Goal: Task Accomplishment & Management: Complete application form

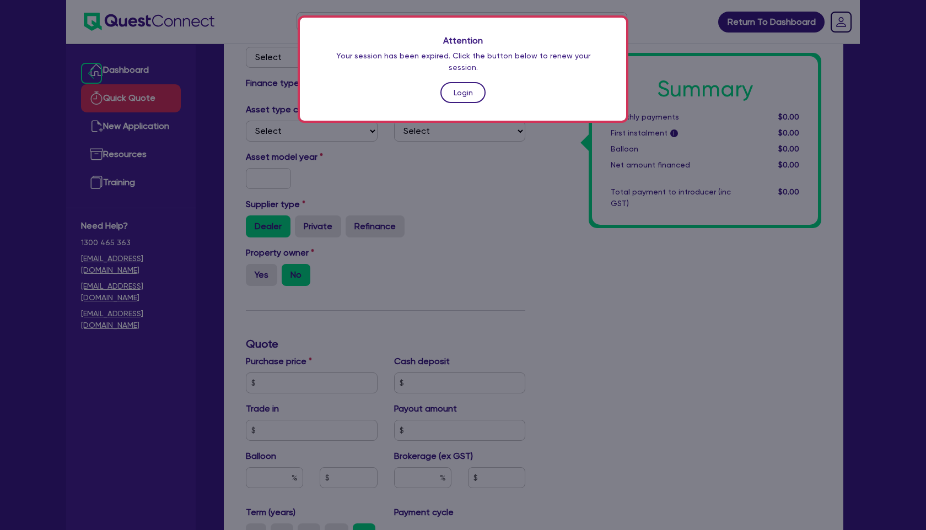
click at [467, 82] on link "Login" at bounding box center [463, 92] width 45 height 21
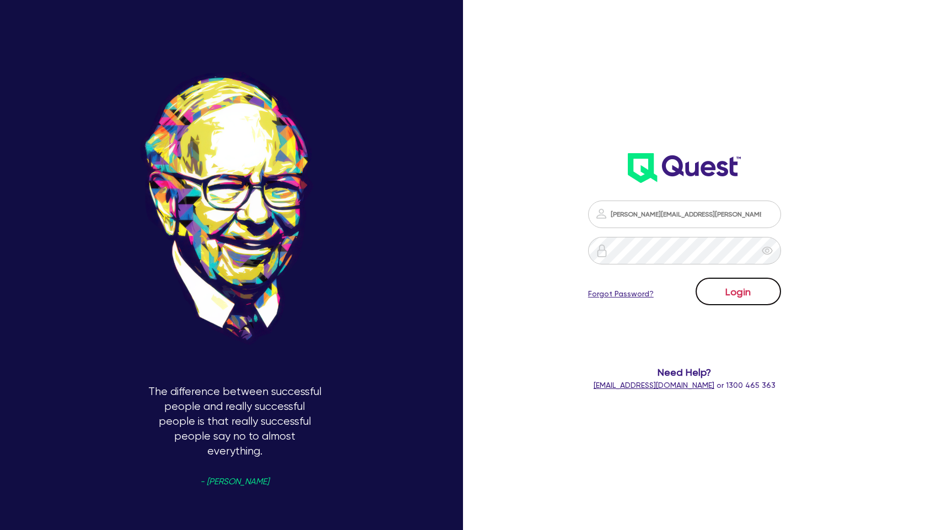
click at [739, 288] on button "Login" at bounding box center [738, 292] width 85 height 28
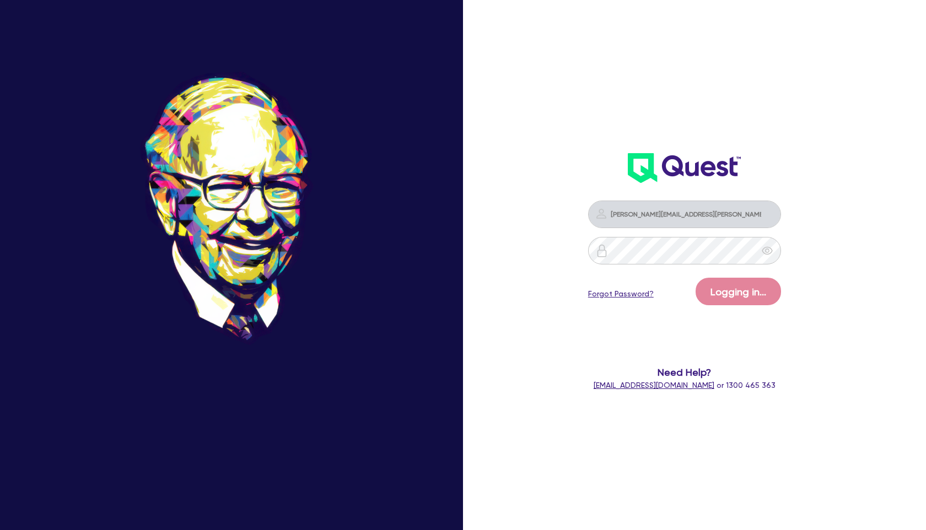
click at [817, 289] on div "[PERSON_NAME][EMAIL_ADDRESS][PERSON_NAME][DOMAIN_NAME] Logging in... Forgot Pas…" at bounding box center [685, 296] width 266 height 213
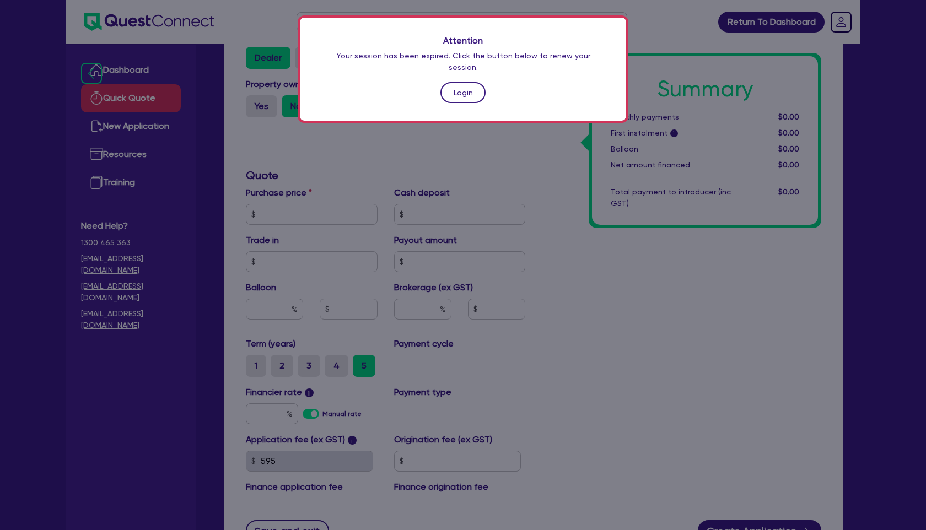
click at [461, 82] on link "Login" at bounding box center [463, 92] width 45 height 21
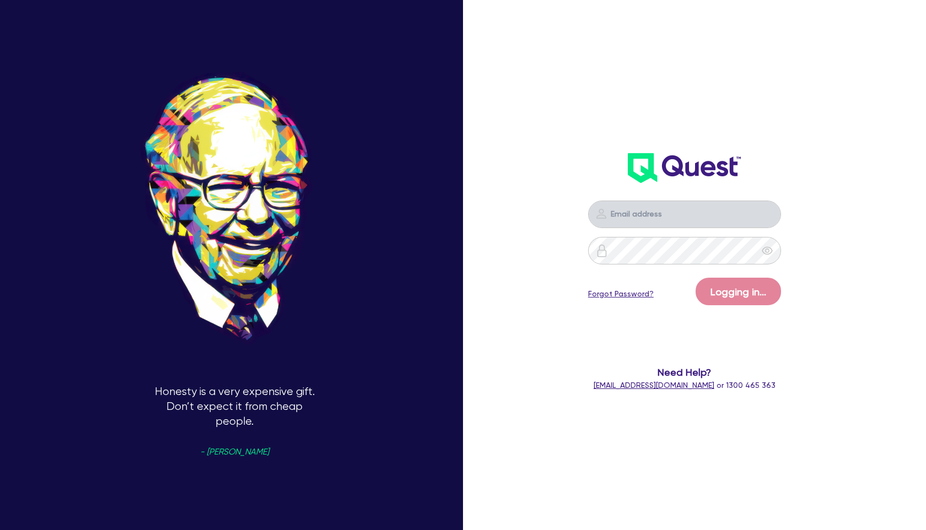
click at [597, 143] on div "Logging in... Forgot Password? Need Help? [EMAIL_ADDRESS][DOMAIN_NAME] or 1300 …" at bounding box center [685, 181] width 266 height 442
click at [552, 130] on div "Logging in... Forgot Password? Need Help? [EMAIL_ADDRESS][DOMAIN_NAME] or 1300 …" at bounding box center [685, 181] width 266 height 442
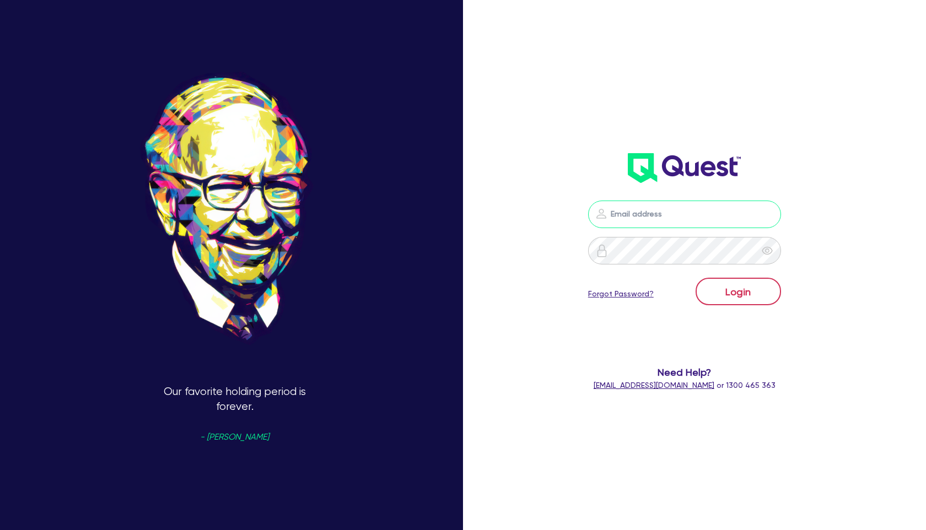
type input "[PERSON_NAME][EMAIL_ADDRESS][PERSON_NAME][DOMAIN_NAME]"
click at [737, 287] on button "Login" at bounding box center [738, 292] width 85 height 28
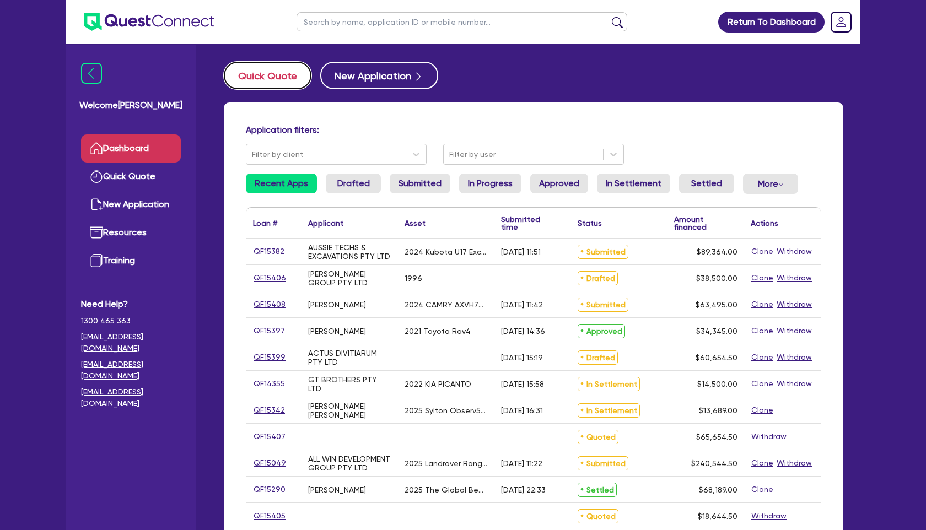
click at [282, 77] on button "Quick Quote" at bounding box center [268, 76] width 88 height 28
select select "Other"
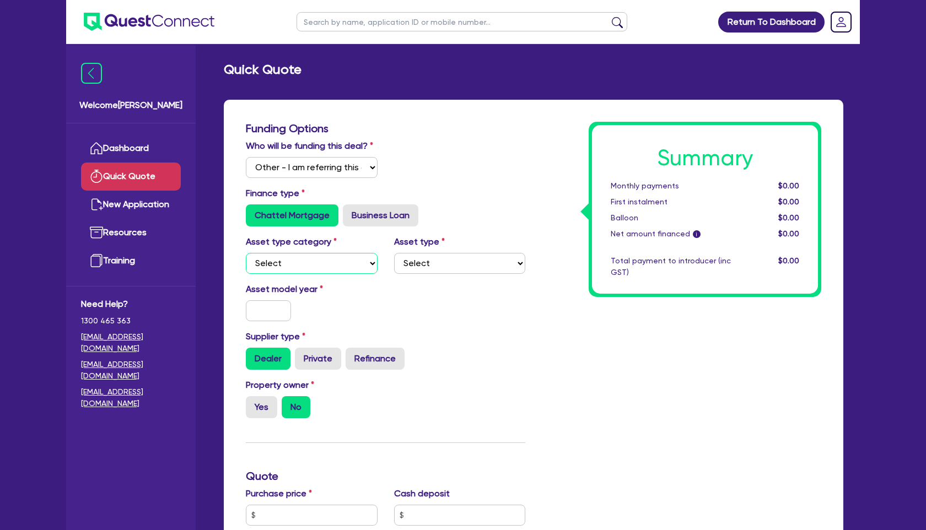
click at [327, 266] on select "Select Cars and light trucks Primary assets Secondary assets Tertiary assets" at bounding box center [312, 263] width 132 height 21
select select "CARS_AND_LIGHT_TRUCKS"
click at [246, 253] on select "Select Cars and light trucks Primary assets Secondary assets Tertiary assets" at bounding box center [312, 263] width 132 height 21
click at [450, 264] on select "Select Passenger vehicles Vans and utes Light trucks up to 4.5 tonne" at bounding box center [460, 263] width 132 height 21
select select "PASSENGER_VEHICLES"
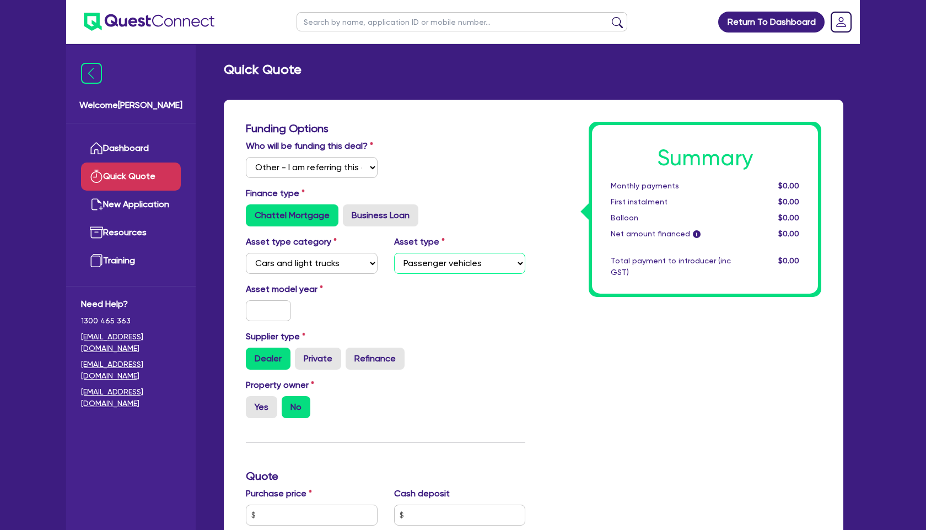
click at [394, 253] on select "Select Passenger vehicles Vans and utes Light trucks up to 4.5 tonne" at bounding box center [460, 263] width 132 height 21
click at [278, 311] on input "text" at bounding box center [268, 310] width 45 height 21
type input "2019"
click at [264, 402] on label "Yes" at bounding box center [261, 407] width 31 height 22
click at [253, 402] on input "Yes" at bounding box center [249, 399] width 7 height 7
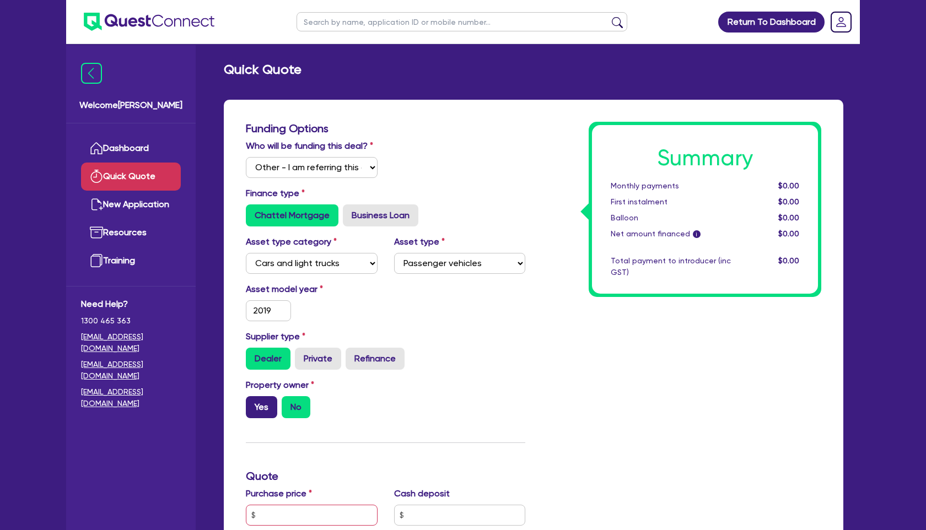
radio input "true"
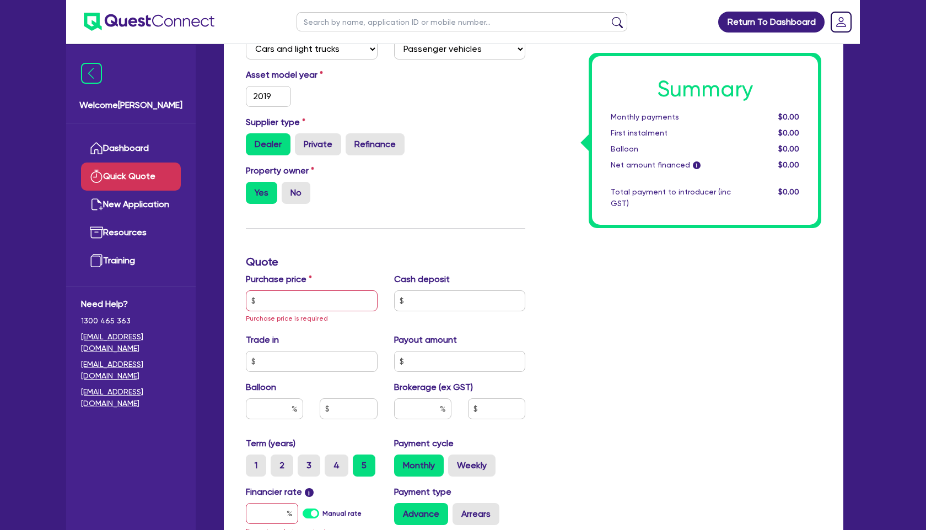
scroll to position [232, 0]
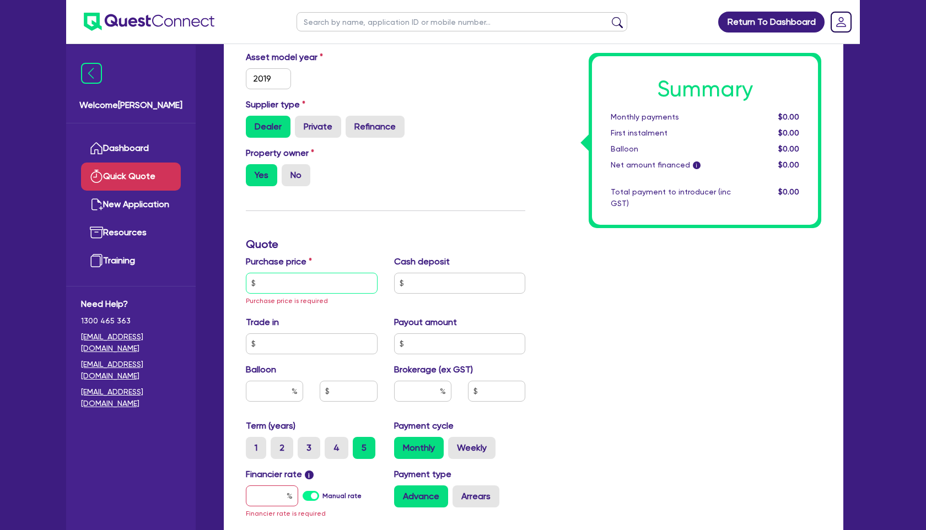
click at [310, 291] on input "text" at bounding box center [312, 283] width 132 height 21
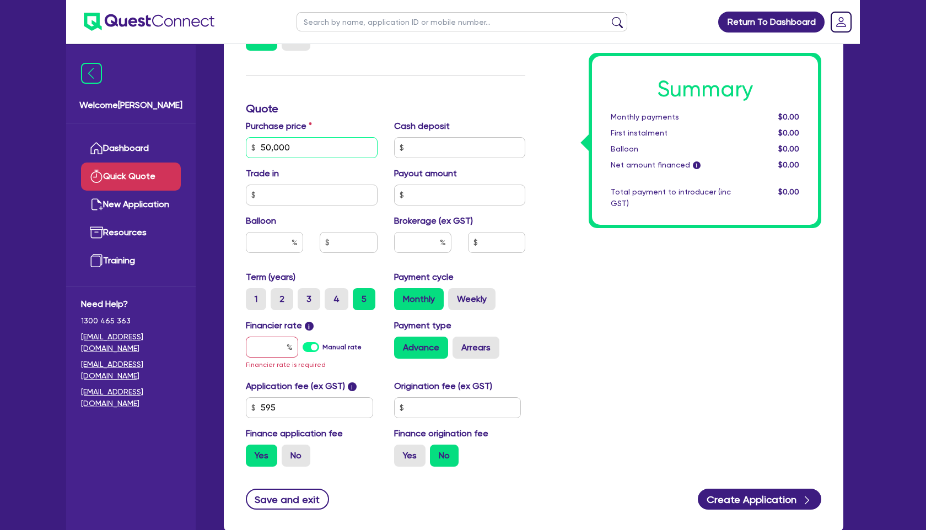
scroll to position [399, 0]
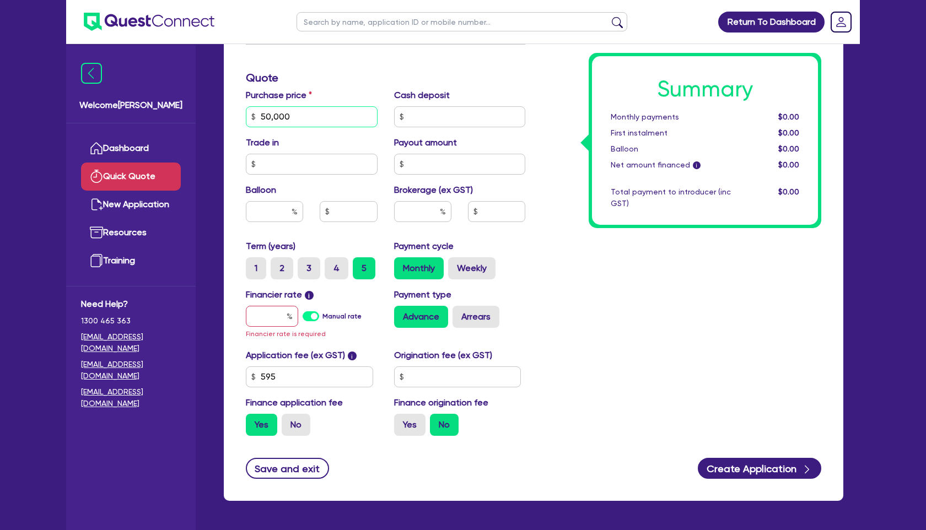
type input "50,000"
click at [260, 315] on input "text" at bounding box center [272, 316] width 52 height 21
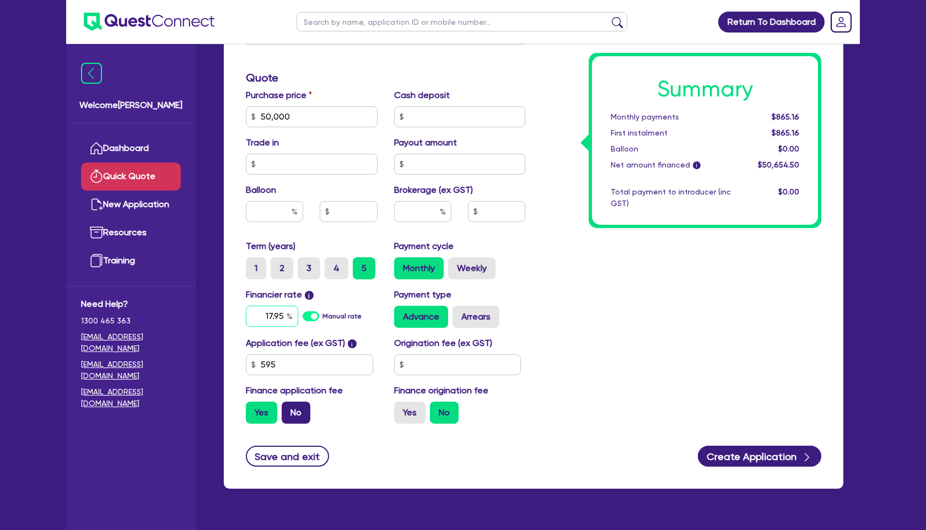
type input "17.95"
click at [302, 409] on label "No" at bounding box center [296, 413] width 29 height 22
click at [289, 409] on input "No" at bounding box center [285, 405] width 7 height 7
radio input "true"
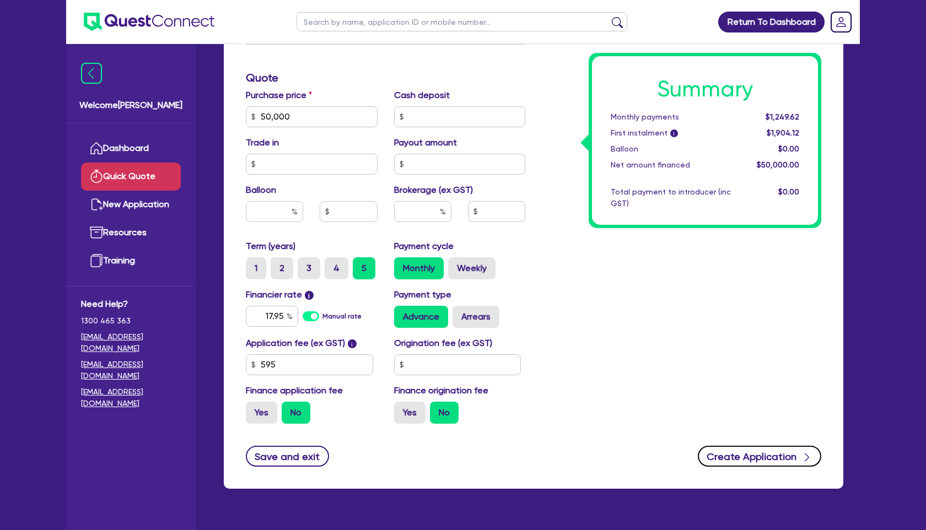
click at [760, 455] on button "Create Application" at bounding box center [759, 456] width 123 height 21
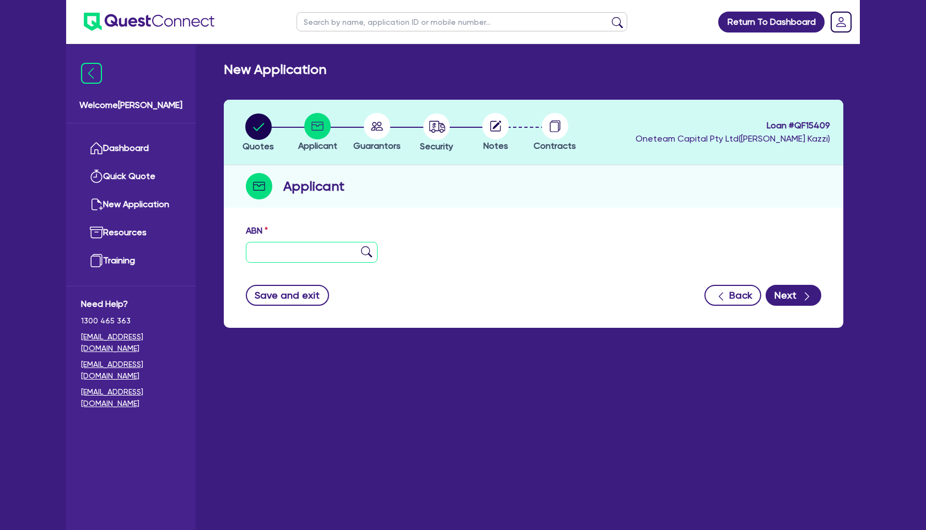
click at [287, 254] on input "text" at bounding box center [312, 252] width 132 height 21
paste input "37 690 894 341"
type input "37 690 894 341"
click at [364, 251] on img at bounding box center [366, 251] width 11 height 11
type input "PERFECT CLEAN SERVICES PTY LTD"
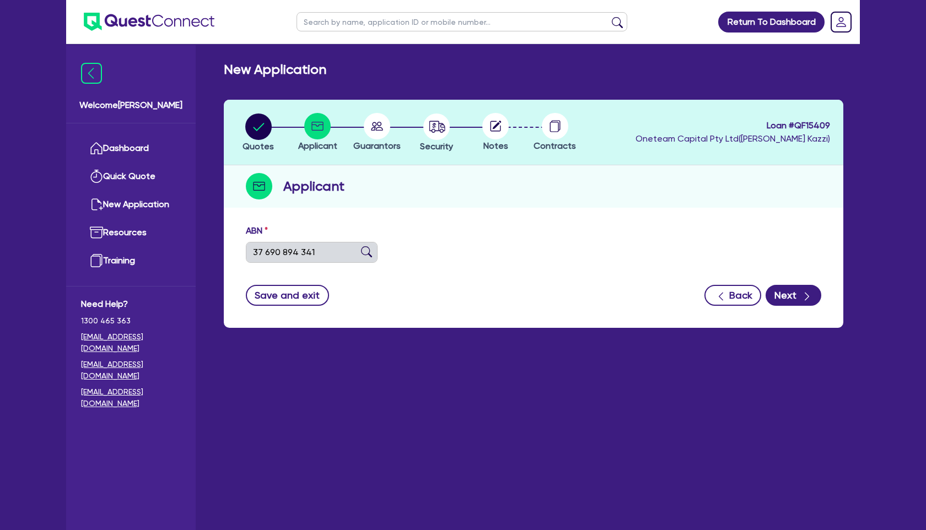
select select "COMPANY"
type input "11/09/2025"
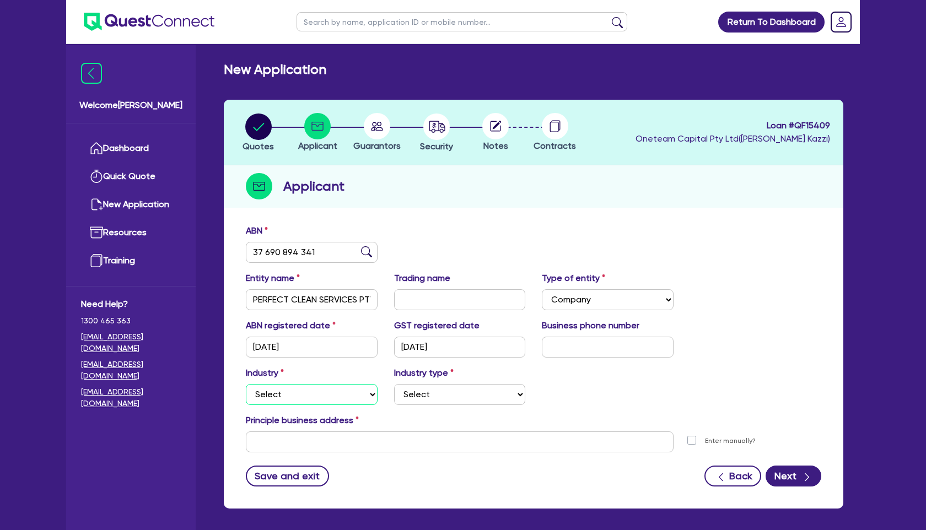
click at [301, 395] on select "Select Accomodation & Food Services Administrative & Support Services Agricultu…" at bounding box center [312, 394] width 132 height 21
select select "BUILDING_CONSTRUCTION"
click at [246, 384] on select "Select Accomodation & Food Services Administrative & Support Services Agricultu…" at bounding box center [312, 394] width 132 height 21
click at [472, 402] on select "Select Trades People Providing Services Direct to Consumers Trades People Provi…" at bounding box center [460, 394] width 132 height 21
select select "TRADES_SERVICES_CONSUMERS"
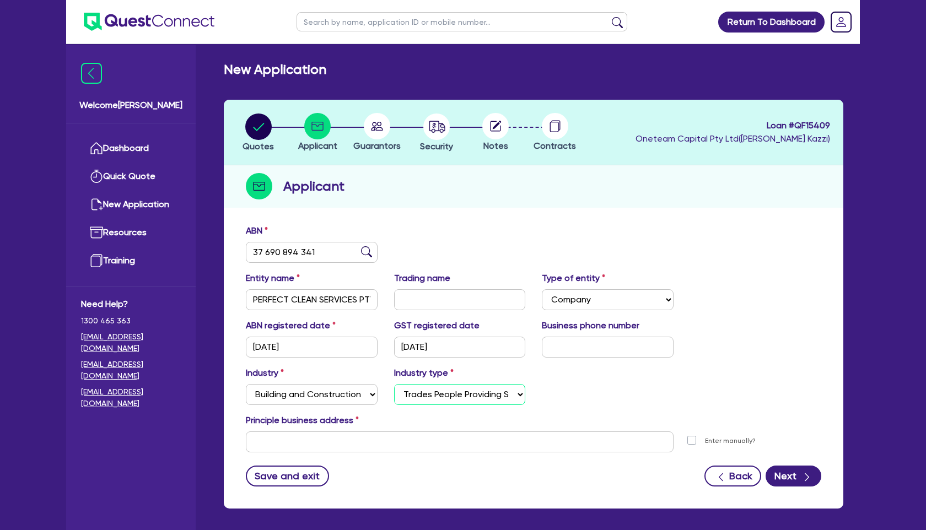
click at [394, 384] on select "Select Trades People Providing Services Direct to Consumers Trades People Provi…" at bounding box center [460, 394] width 132 height 21
click at [391, 441] on input "text" at bounding box center [460, 442] width 428 height 21
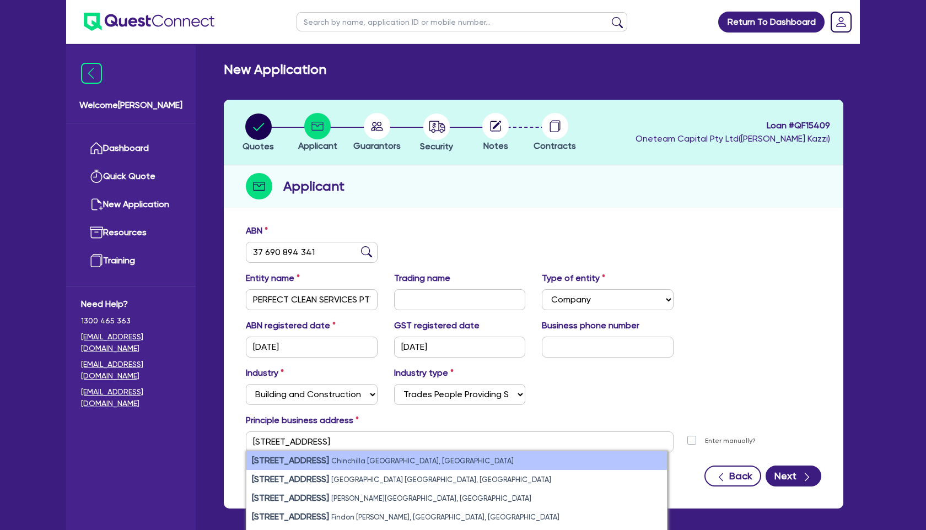
click at [376, 458] on small "Chinchilla QLD, Australia" at bounding box center [422, 461] width 182 height 8
type input "4 Cameron St Chinchilla QLD 4413"
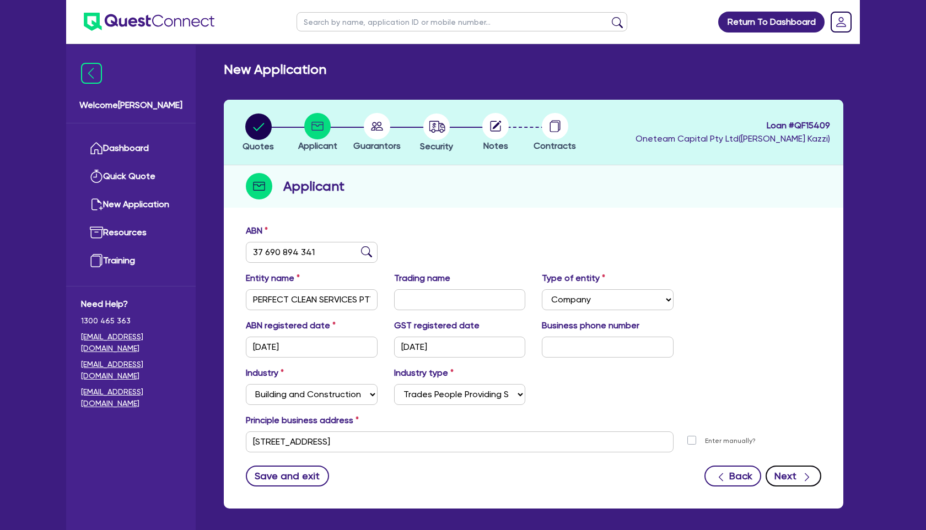
click at [802, 475] on icon "button" at bounding box center [807, 477] width 11 height 11
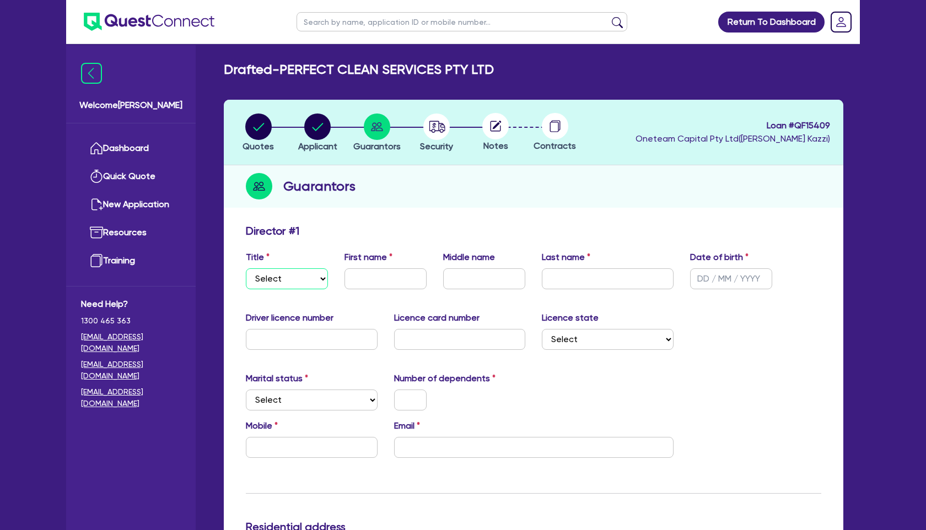
click at [278, 280] on select "Select Mr Mrs Ms Miss Dr" at bounding box center [287, 278] width 82 height 21
select select "MR"
click at [246, 268] on select "Select Mr Mrs Ms Miss Dr" at bounding box center [287, 278] width 82 height 21
click at [378, 285] on input "text" at bounding box center [386, 278] width 82 height 21
type input "Aiyub"
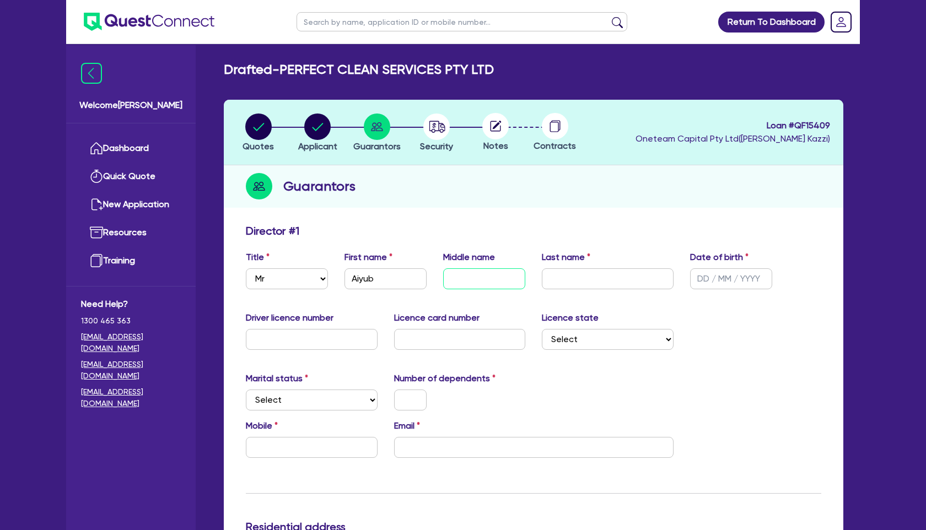
click at [480, 279] on input "text" at bounding box center [484, 278] width 82 height 21
click at [564, 285] on input "text" at bounding box center [608, 278] width 132 height 21
type input "Khan"
type input "06/03/1967"
click at [336, 348] on input "text" at bounding box center [312, 339] width 132 height 21
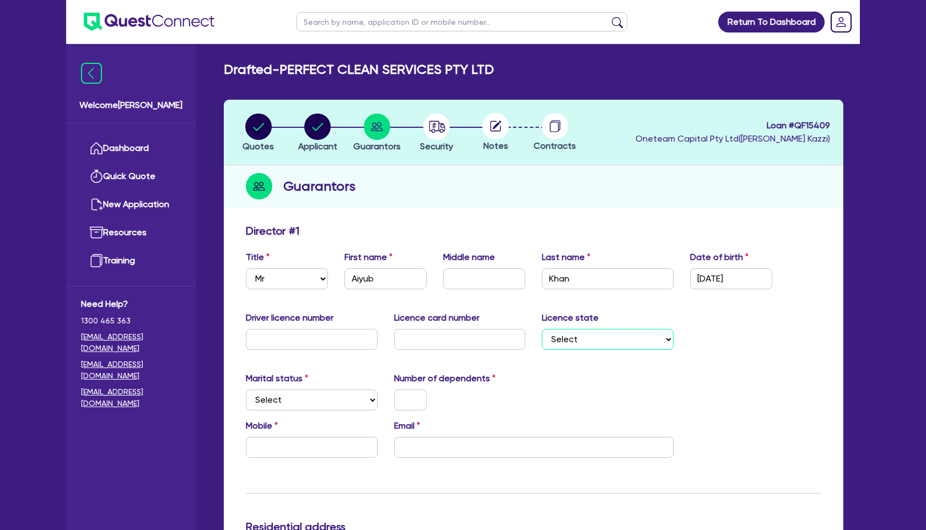
click at [608, 336] on select "Select NSW VIC QLD TAS ACT SA NT WA" at bounding box center [608, 339] width 132 height 21
select select "QLD"
click at [542, 329] on select "Select NSW VIC QLD TAS ACT SA NT WA" at bounding box center [608, 339] width 132 height 21
click at [356, 341] on input "text" at bounding box center [312, 339] width 132 height 21
click at [321, 402] on select "Select Single Married De Facto / Partner" at bounding box center [312, 400] width 132 height 21
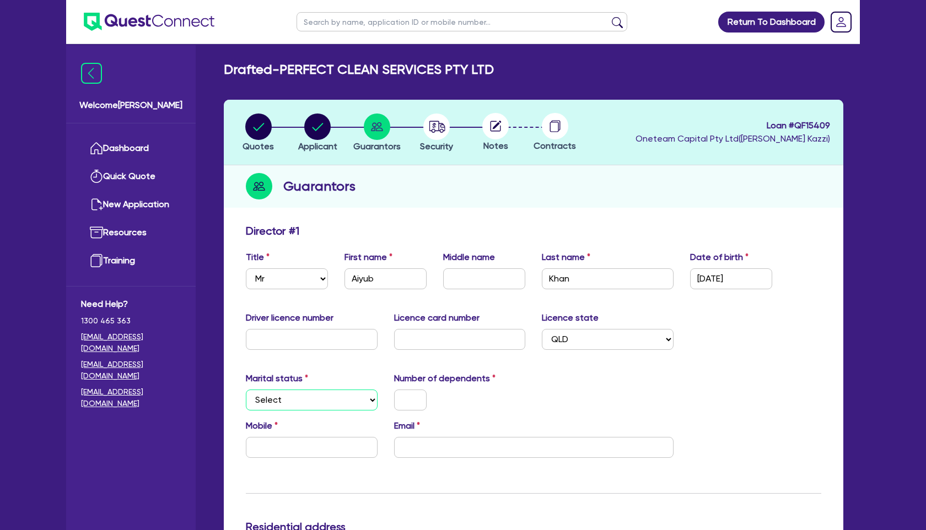
select select "MARRIED"
click at [246, 390] on select "Select Single Married De Facto / Partner" at bounding box center [312, 400] width 132 height 21
click at [348, 339] on input "text" at bounding box center [312, 339] width 132 height 21
type input "106991263"
click at [501, 405] on div at bounding box center [460, 400] width 148 height 21
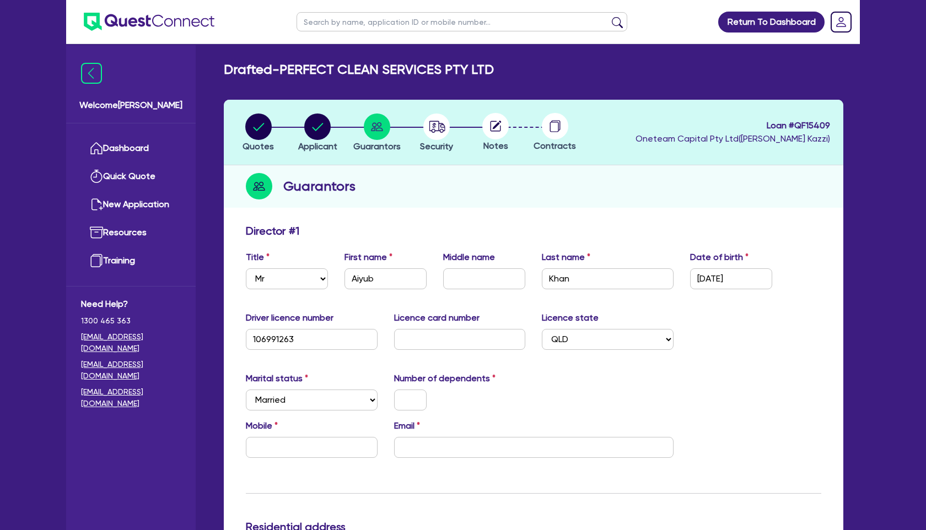
click at [501, 405] on div at bounding box center [460, 400] width 148 height 21
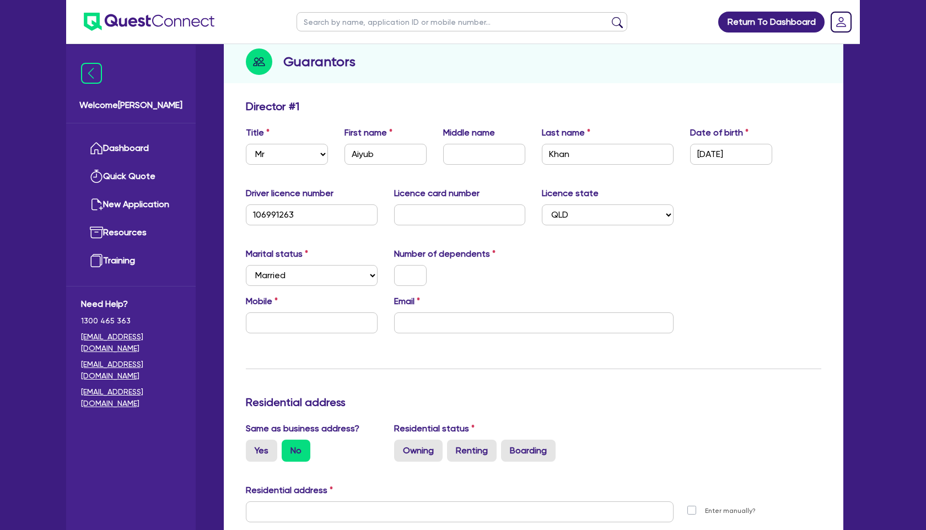
scroll to position [126, 0]
click at [405, 272] on input "text" at bounding box center [410, 274] width 33 height 21
click at [346, 327] on input "text" at bounding box center [312, 321] width 132 height 21
type input "1"
type input "0"
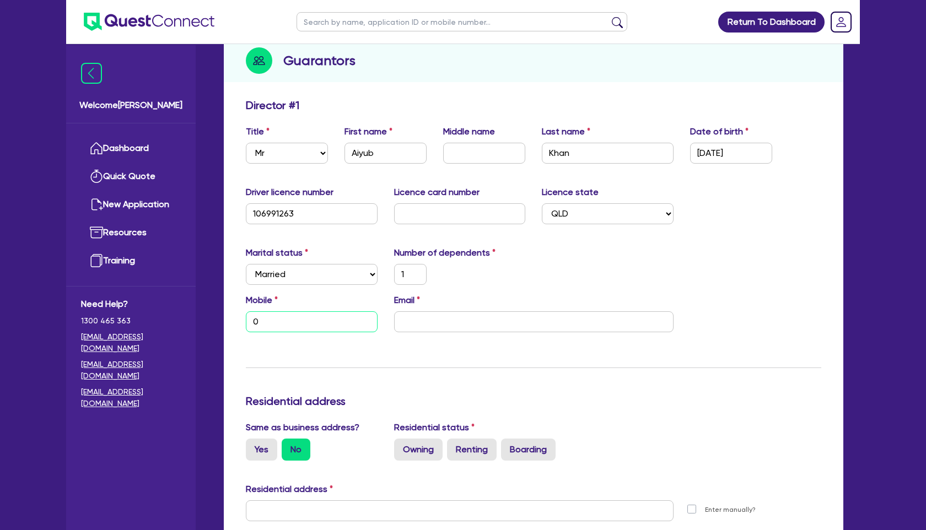
type input "1"
type input "04"
type input "1"
type input "040"
type input "1"
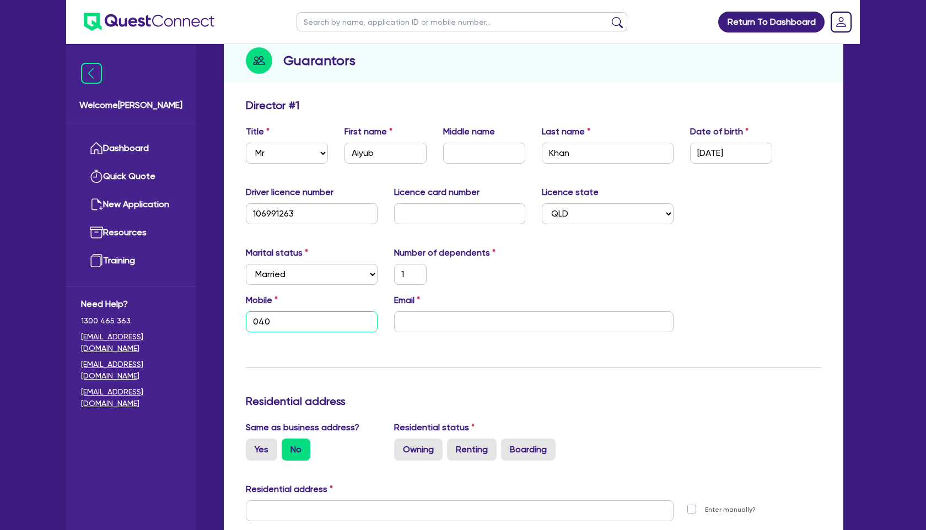
type input "0406"
type input "1"
type input "0406 4"
type input "1"
type input "0406 42"
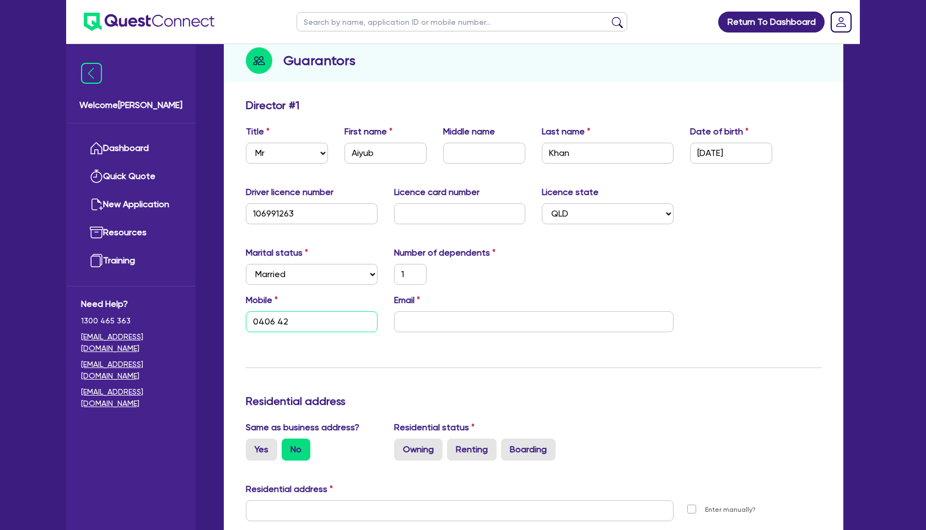
type input "1"
type input "0406 427"
type input "1"
type input "0406 427 9"
type input "1"
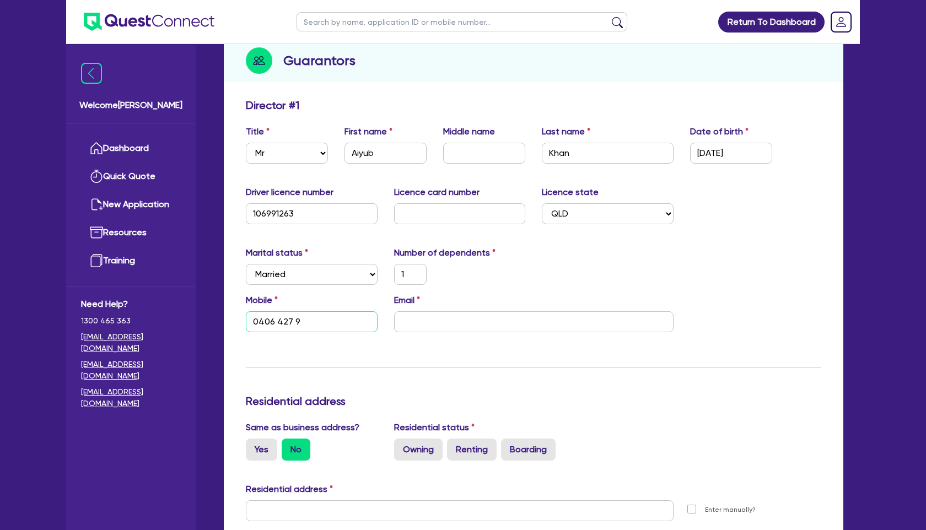
type input "0406 427 99"
type input "1"
type input "0406 427 990"
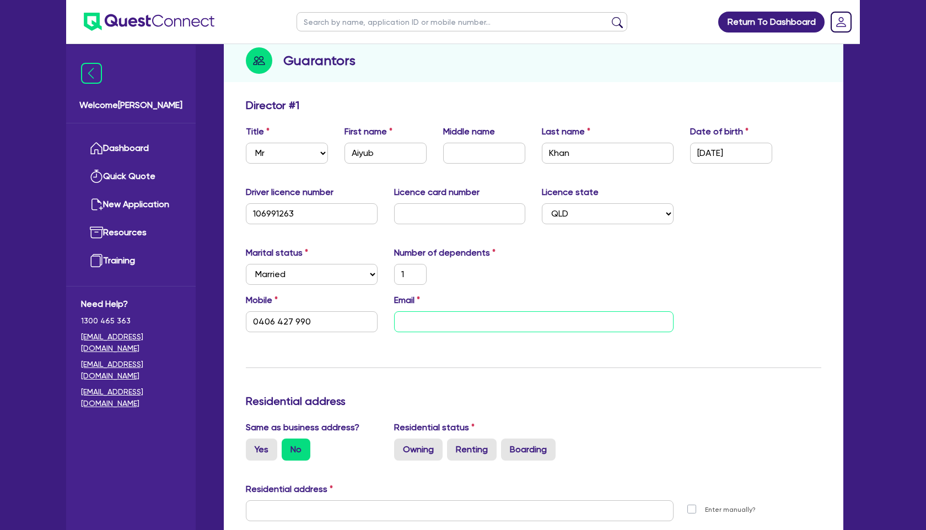
click at [449, 324] on input "email" at bounding box center [534, 321] width 280 height 21
type input "1"
type input "0406 427 990"
type input "a"
type input "1"
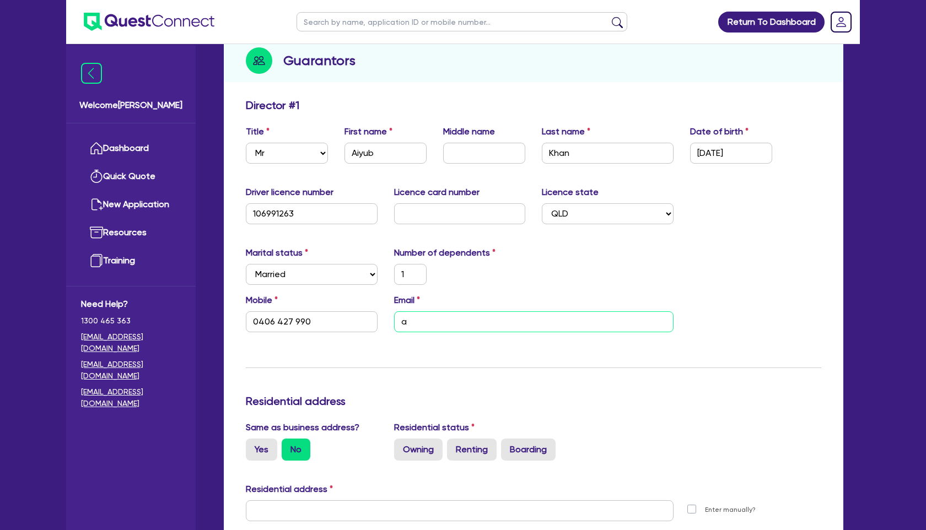
type input "0406 427 990"
type input "ai"
type input "1"
type input "0406 427 990"
type input "aiy"
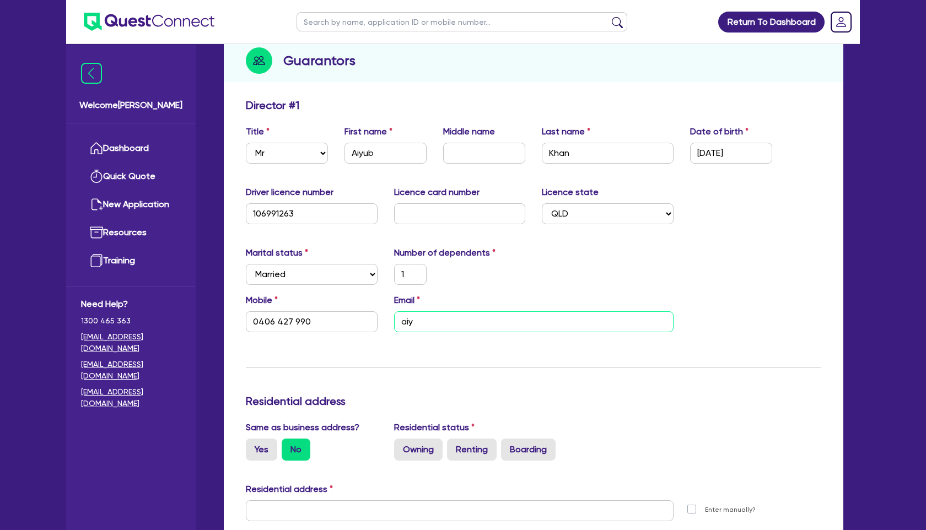
type input "1"
type input "0406 427 990"
type input "aiyu"
type input "1"
type input "0406 427 990"
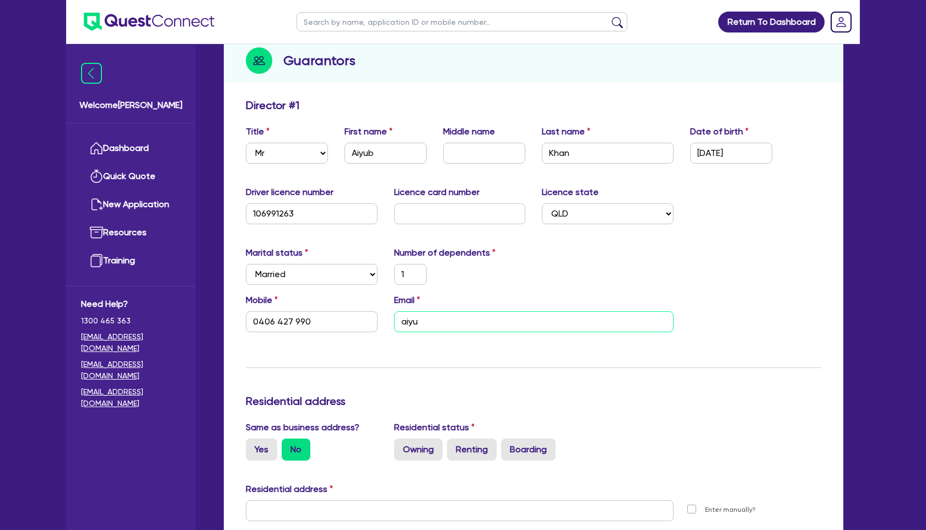
type input "aiyub"
type input "1"
type input "0406 427 990"
type input "aiyubk"
type input "1"
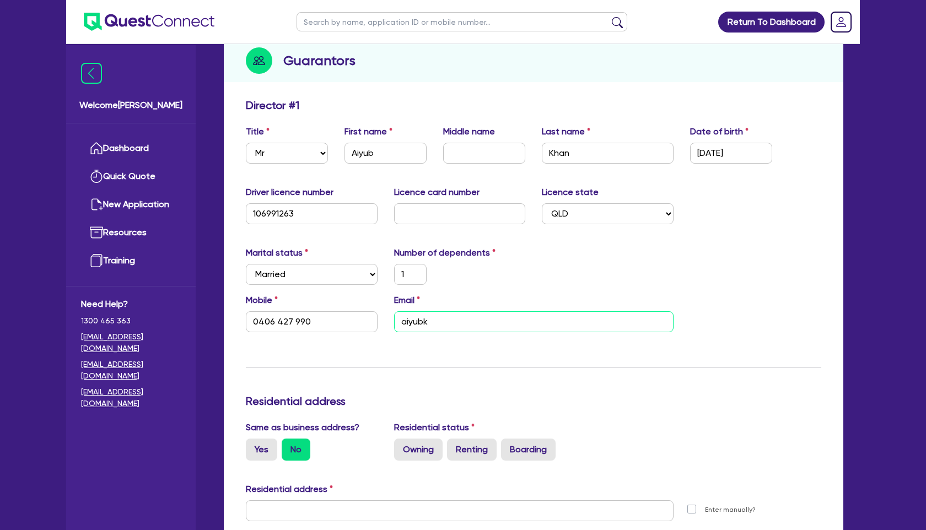
type input "0406 427 990"
type input "aiyubk@"
type input "1"
type input "0406 427 990"
type input "aiyubk@l"
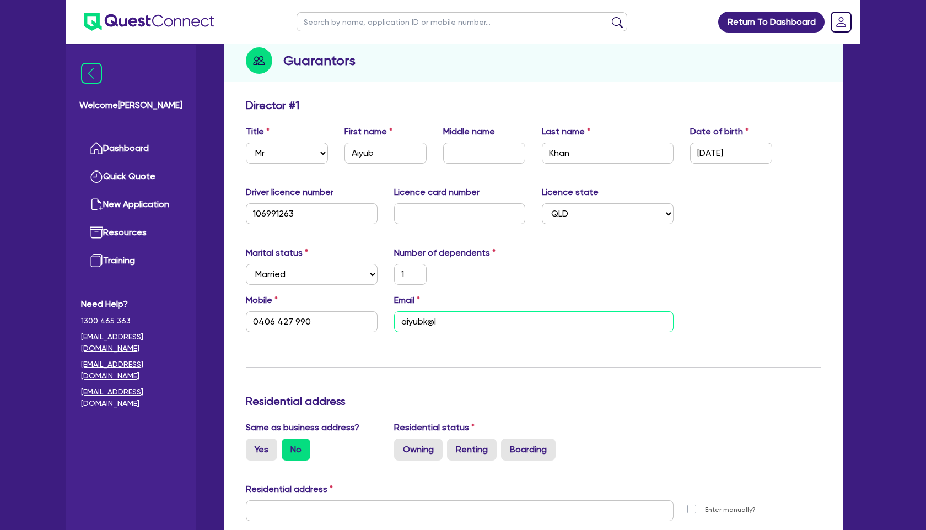
type input "1"
type input "0406 427 990"
type input "aiyubk@li"
type input "1"
type input "0406 427 990"
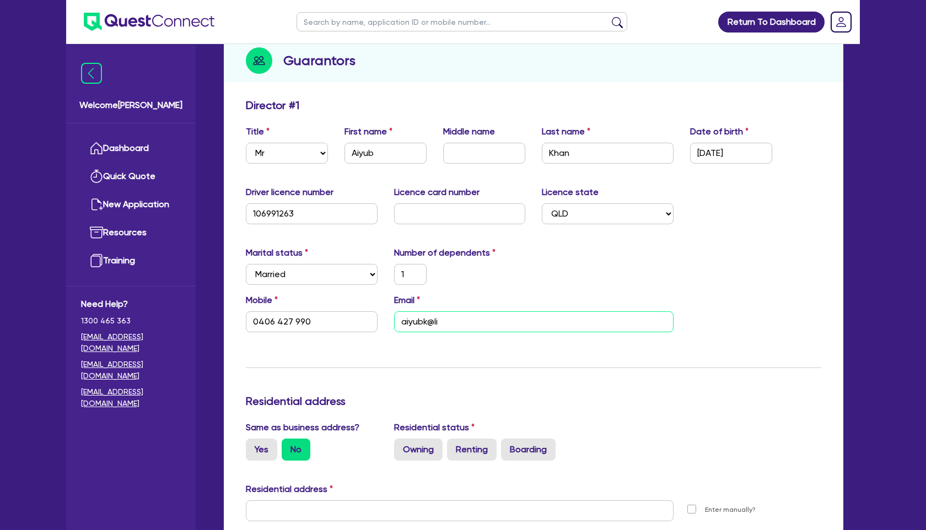
type input "aiyubk@liv"
type input "1"
type input "0406 427 990"
type input "aiyubk@live"
type input "1"
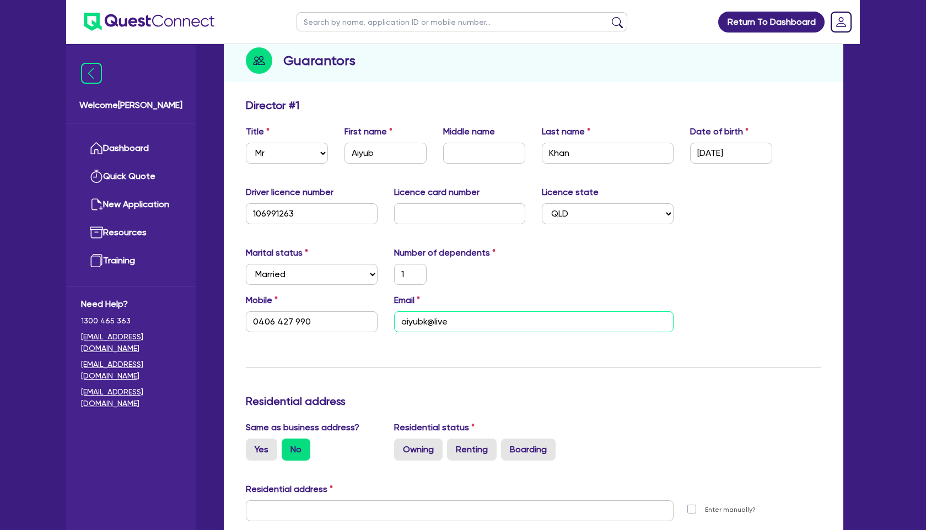
type input "0406 427 990"
type input "aiyubk@live."
type input "1"
type input "0406 427 990"
type input "aiyubk@live.c"
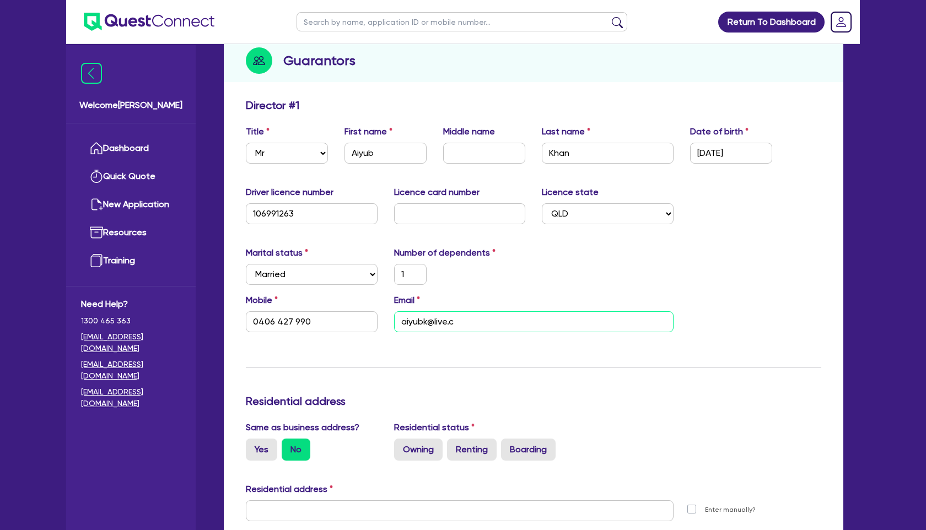
type input "1"
type input "0406 427 990"
type input "aiyubk@live.co"
type input "1"
type input "0406 427 990"
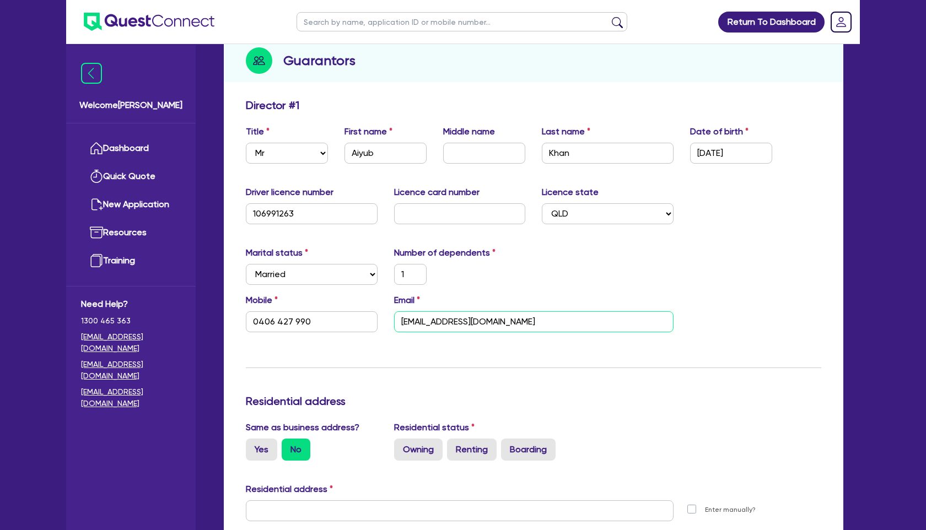
type input "aiyubk@live.com"
click at [697, 355] on div "Update residential status for Director #1 Boarding is only acceptable when the …" at bounding box center [534, 506] width 576 height 815
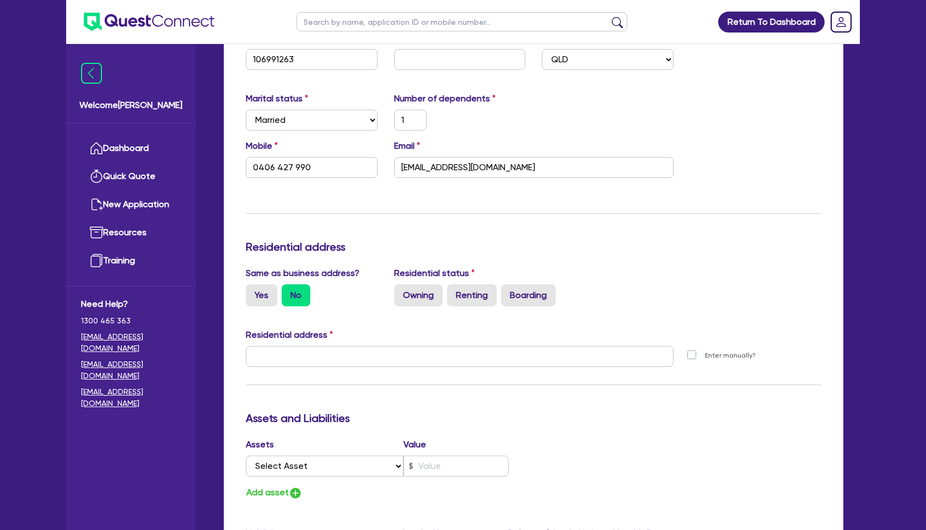
scroll to position [285, 0]
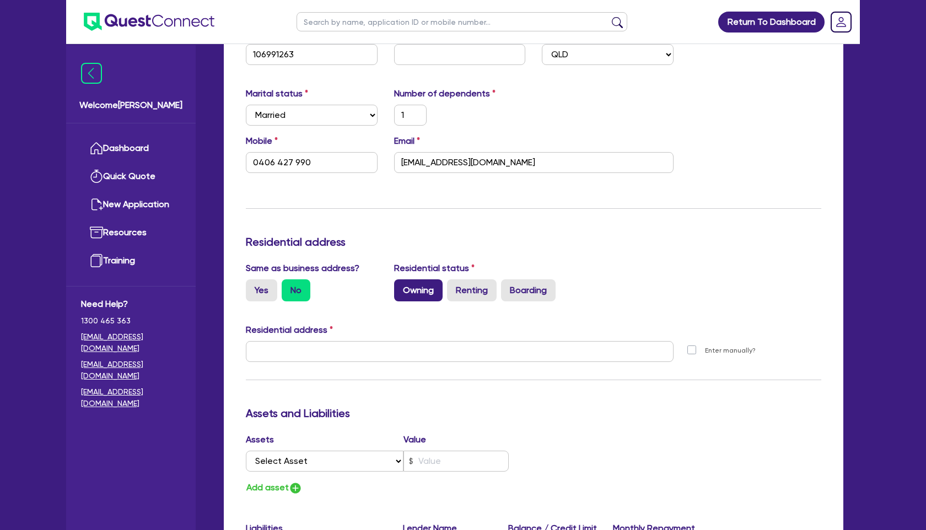
click at [427, 289] on label "Owning" at bounding box center [418, 291] width 49 height 22
click at [401, 287] on input "Owning" at bounding box center [397, 283] width 7 height 7
radio input "true"
type input "1"
type input "0406 427 990"
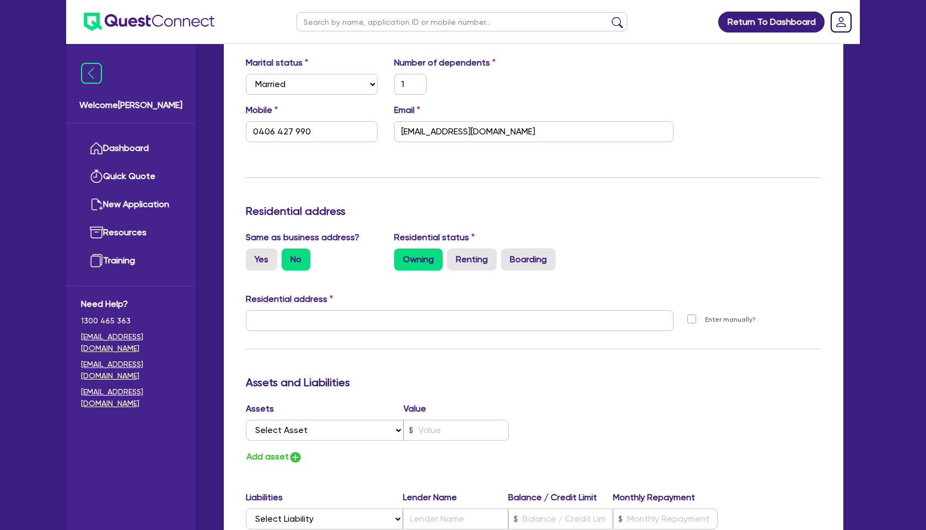
scroll to position [327, 0]
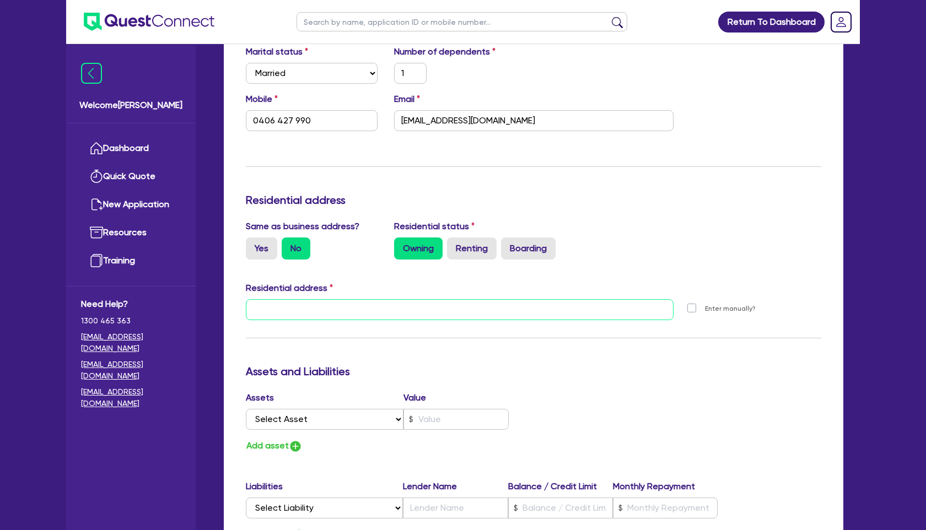
click at [295, 311] on input "text" at bounding box center [460, 309] width 428 height 21
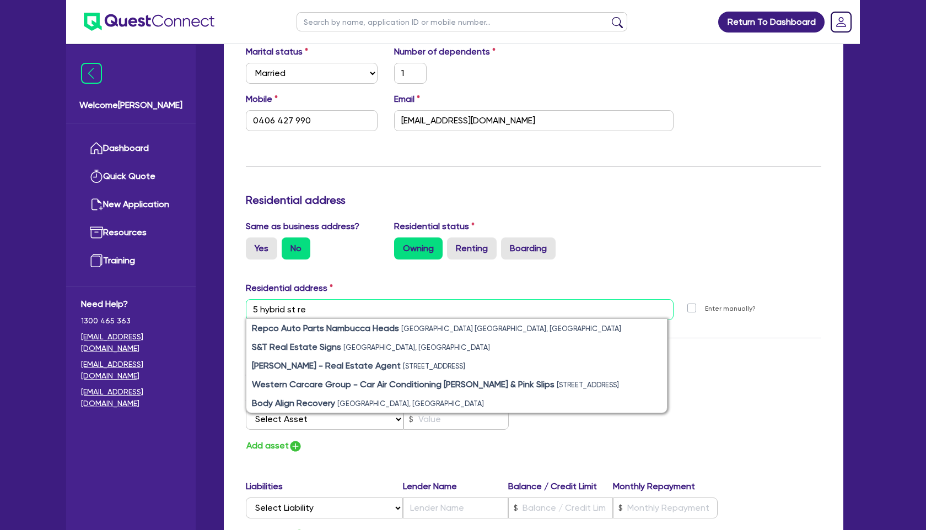
click at [286, 310] on input "5 hybrid st re" at bounding box center [460, 309] width 428 height 21
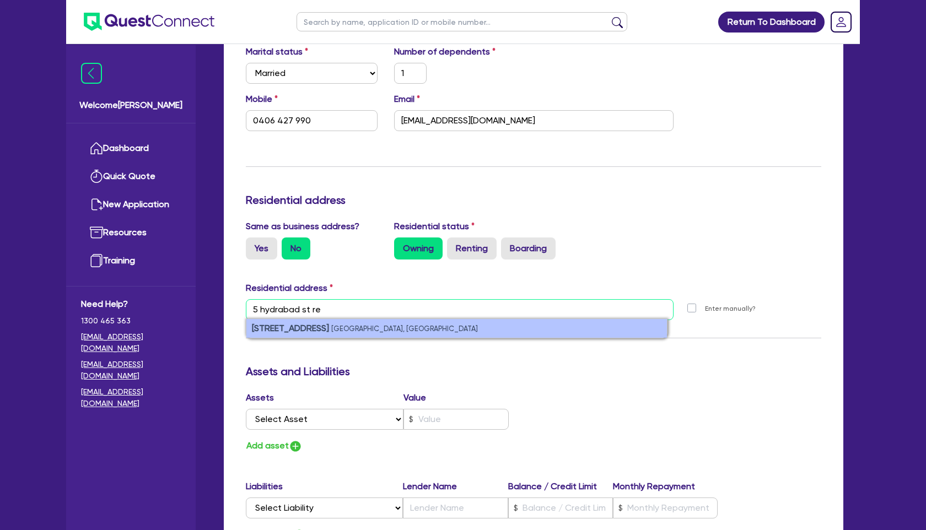
type input "5 hydrabad st re"
click at [364, 327] on small "Regents Park QLD, Australia" at bounding box center [404, 329] width 147 height 8
type input "1"
type input "0406 427 990"
type input "5 Hydrabad St Regents Park QLD 4118"
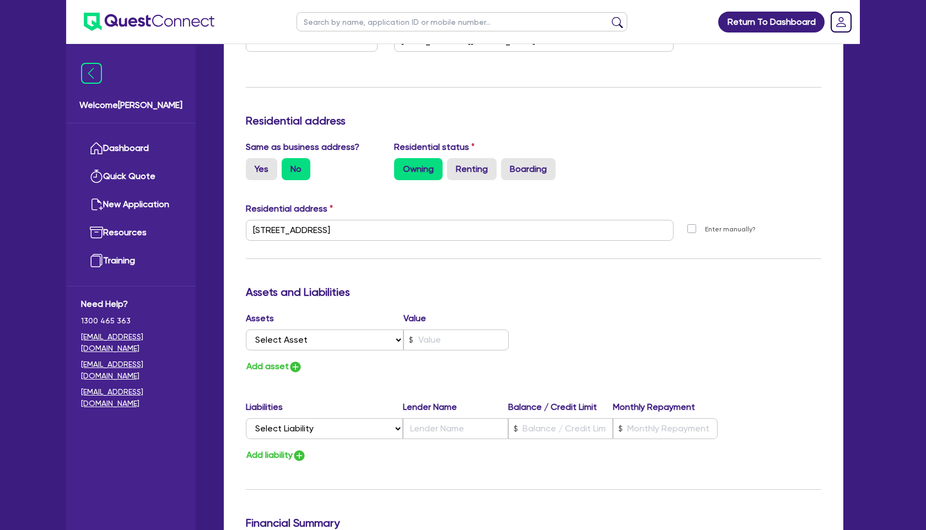
scroll to position [416, 0]
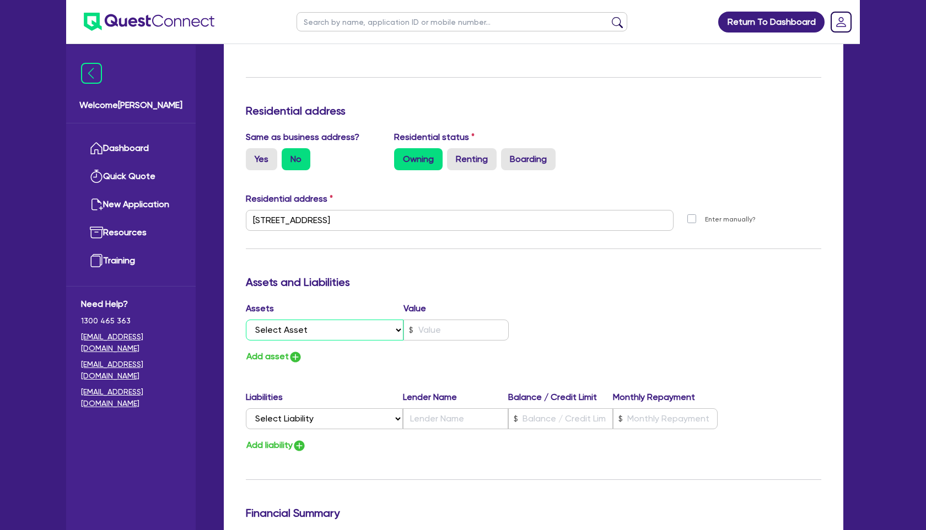
click at [354, 329] on select "Select Asset Cash Property Investment property Vehicle Truck Trailer Equipment …" at bounding box center [325, 330] width 158 height 21
select select "PROPERTY"
click at [246, 320] on select "Select Asset Cash Property Investment property Vehicle Truck Trailer Equipment …" at bounding box center [325, 330] width 158 height 21
type input "1"
type input "0406 427 990"
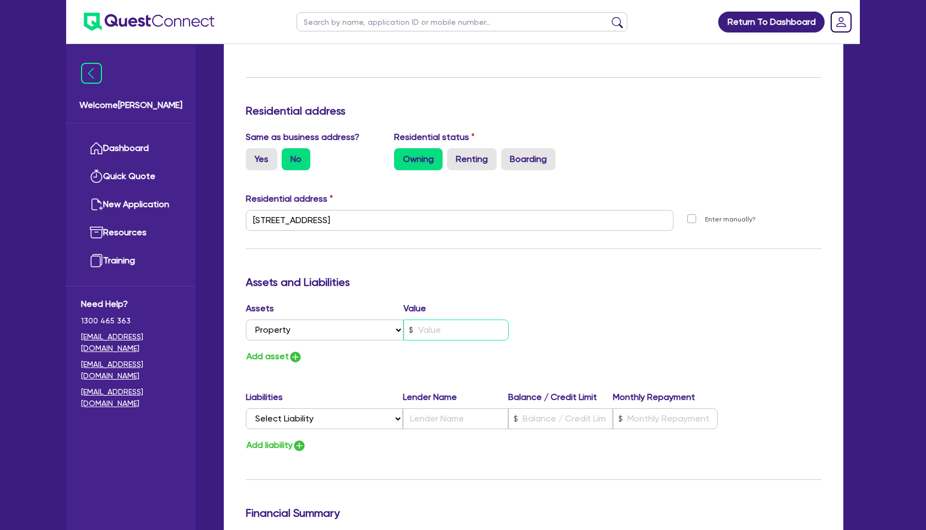
click at [476, 332] on input "text" at bounding box center [456, 330] width 105 height 21
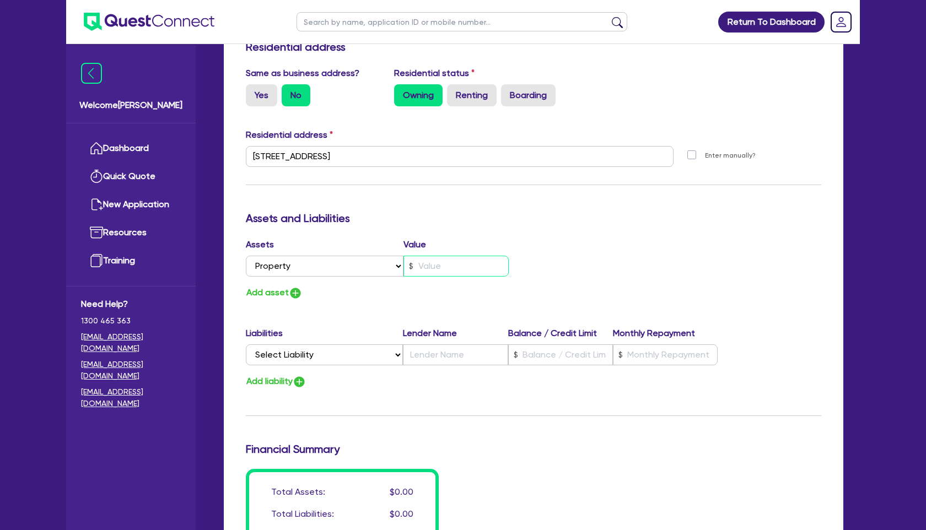
scroll to position [481, 0]
type input "1"
type input "0406 427 990"
type input "1"
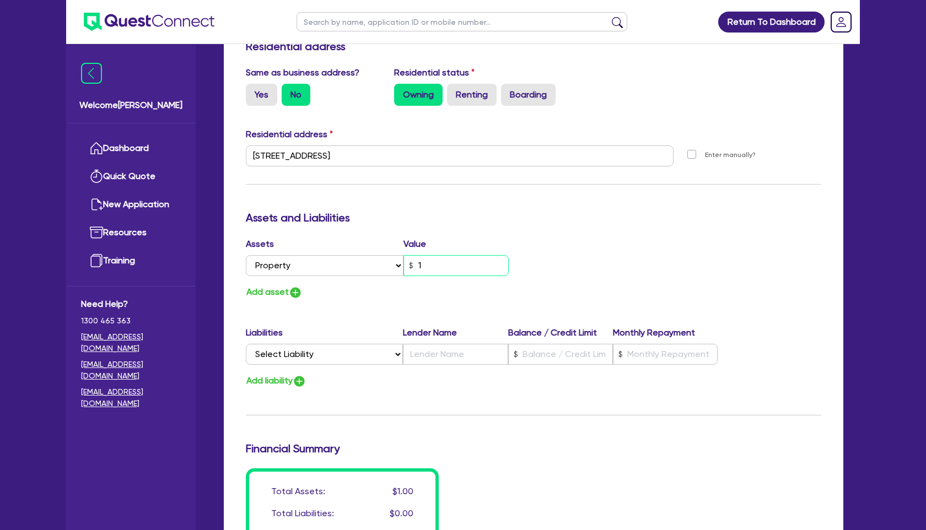
type input "0406 427 990"
type input "10"
type input "1"
type input "0406 427 990"
type input "100"
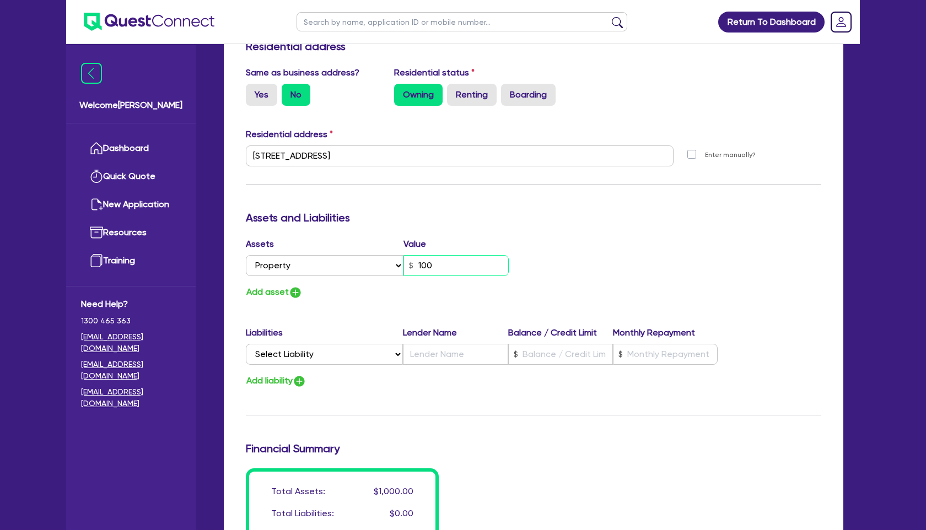
type input "1"
type input "0406 427 990"
type input "1,000"
type input "1"
type input "0406 427 990"
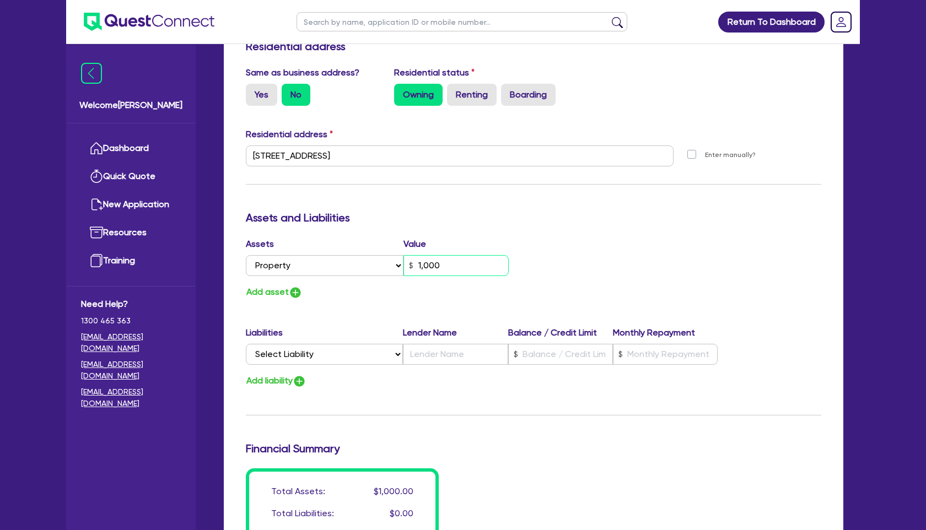
type input "10,000"
type input "1"
type input "0406 427 990"
type input "100,000"
type input "1"
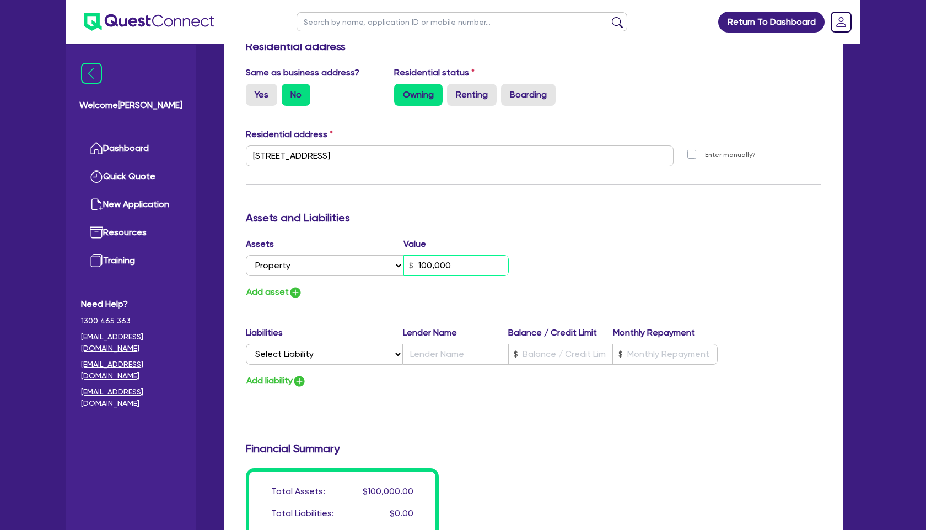
type input "0406 427 990"
type input "1,000,000"
click at [317, 356] on select "Select Liability Credit card Mortgage Investment property loan Vehicle loan Tru…" at bounding box center [324, 354] width 157 height 21
select select "MORTGAGE"
click at [246, 344] on select "Select Liability Credit card Mortgage Investment property loan Vehicle loan Tru…" at bounding box center [324, 354] width 157 height 21
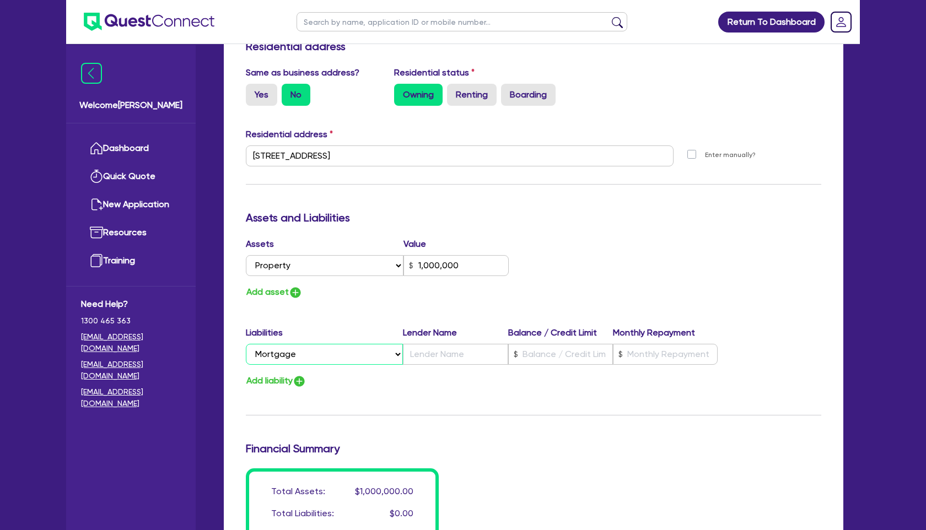
type input "1"
type input "0406 427 990"
type input "1,000,000"
click at [454, 351] on input "text" at bounding box center [455, 354] width 105 height 21
type input "1"
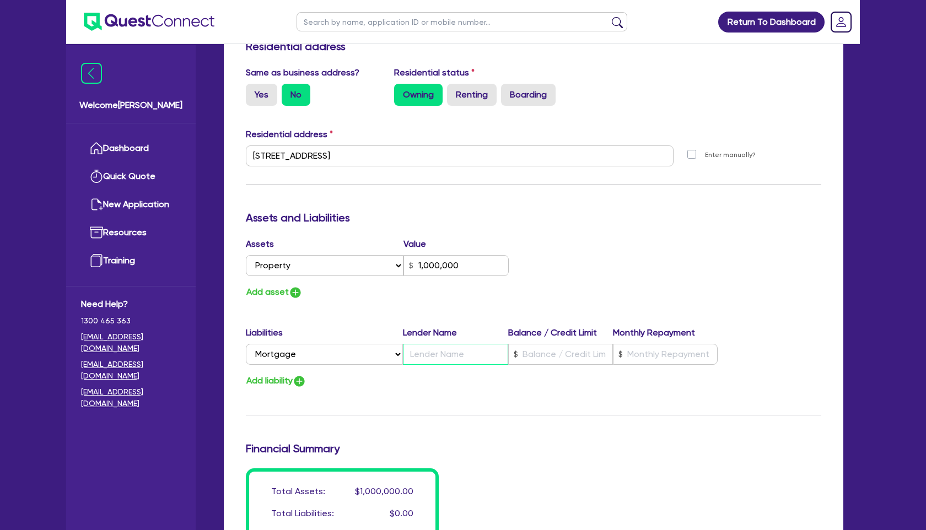
type input "0406 427 990"
type input "1,000,000"
type input "A"
type input "1"
type input "0406 427 990"
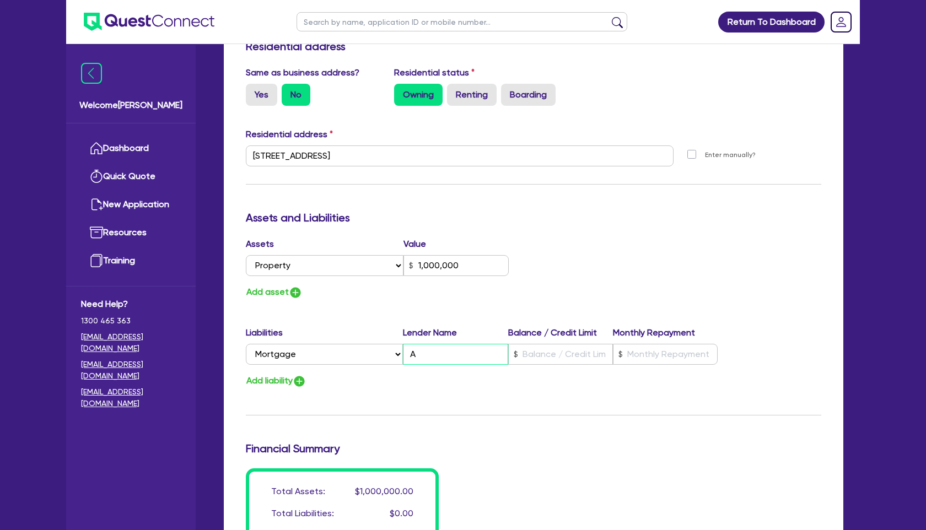
type input "1,000,000"
type input "AM"
type input "1"
type input "0406 427 990"
type input "1,000,000"
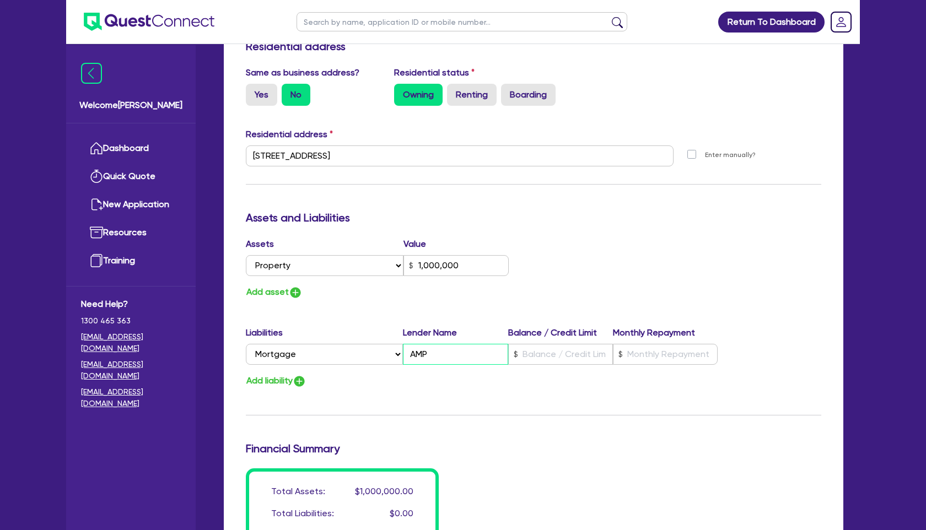
type input "AMP"
type input "1"
type input "0406 427 990"
type input "1,000,000"
type input "7"
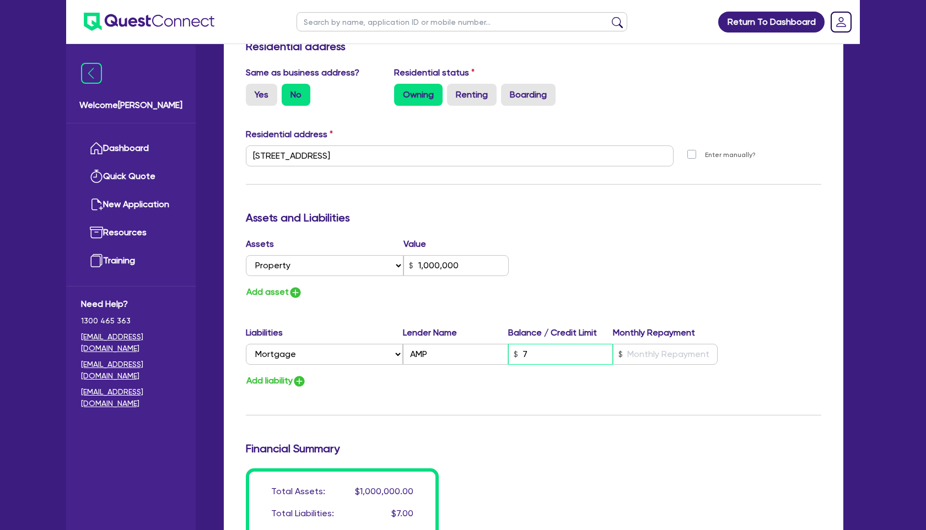
type input "1"
type input "0406 427 990"
type input "1,000,000"
type input "70"
type input "1"
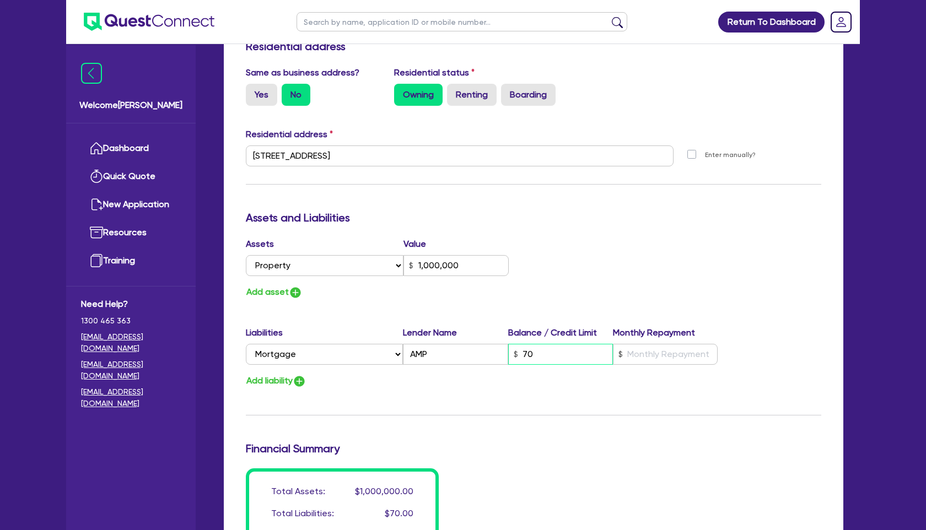
type input "0406 427 990"
type input "1,000,000"
type input "700"
type input "1"
type input "0406 427 990"
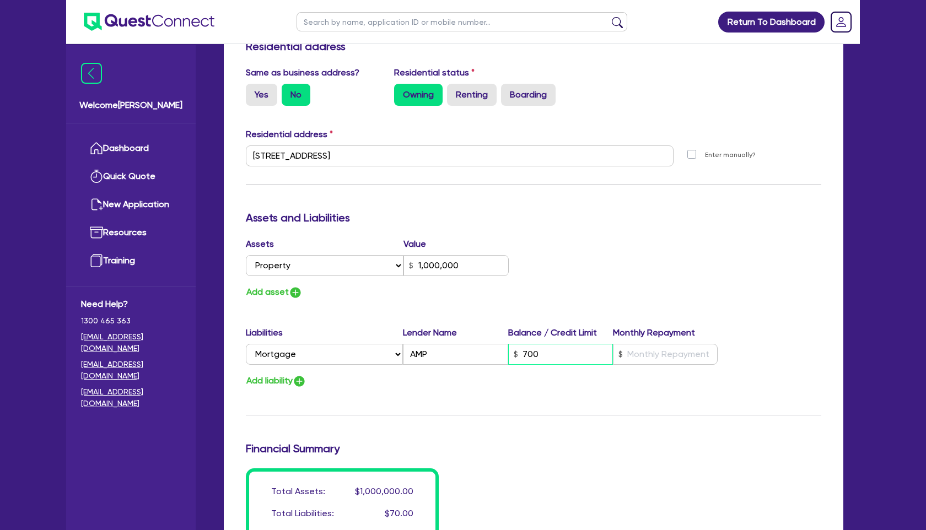
type input "1,000,000"
type input "7,000"
type input "1"
type input "0406 427 990"
type input "1,000,000"
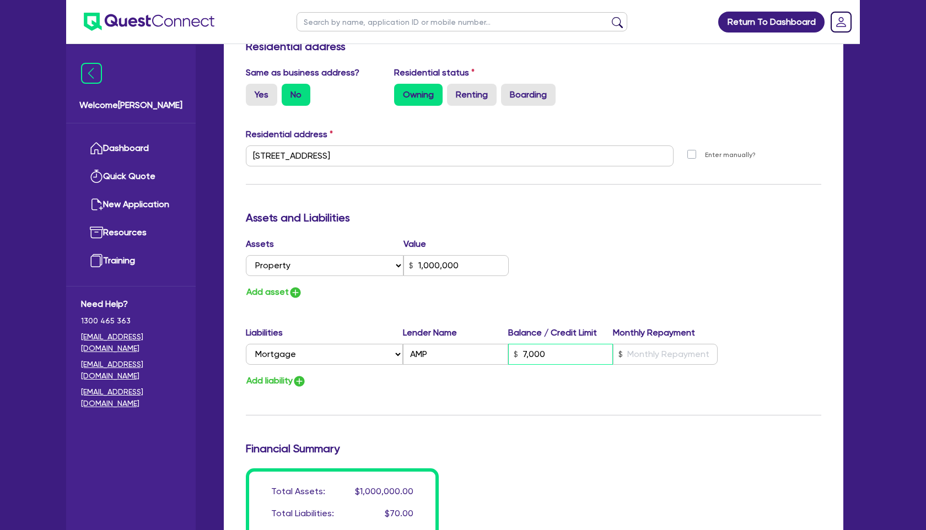
type input "70,000"
type input "1"
type input "0406 427 990"
type input "1,000,000"
type input "700,000"
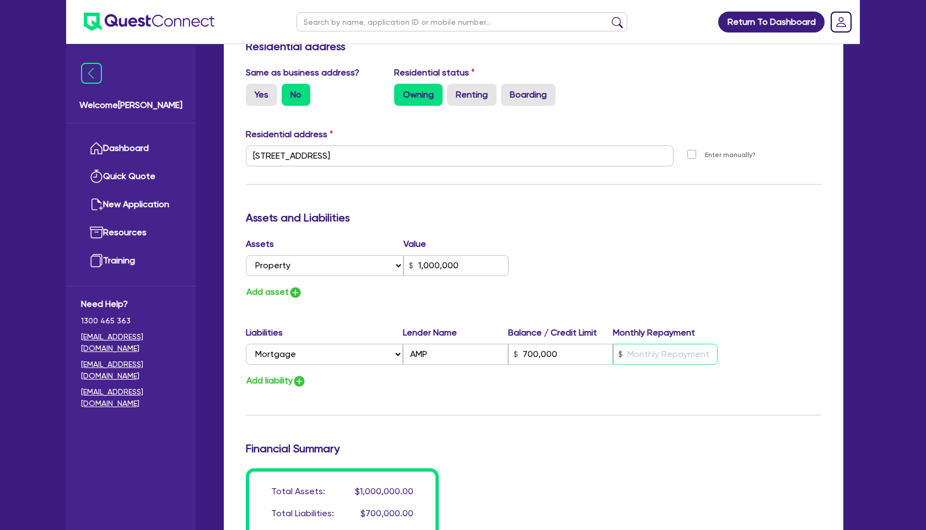
type input "1"
type input "0406 427 990"
type input "1,000,000"
type input "700,000"
type input "5"
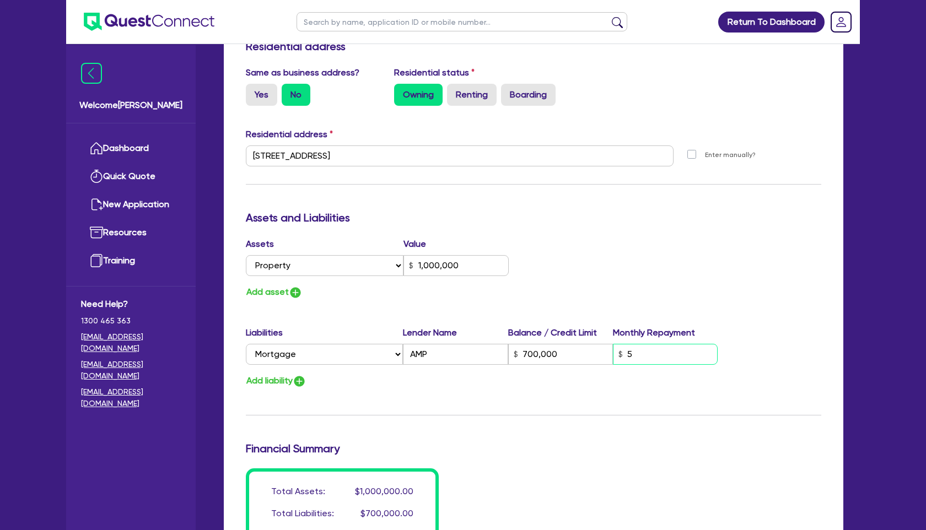
type input "1"
type input "0406 427 990"
type input "1,000,000"
type input "700,000"
type input "50"
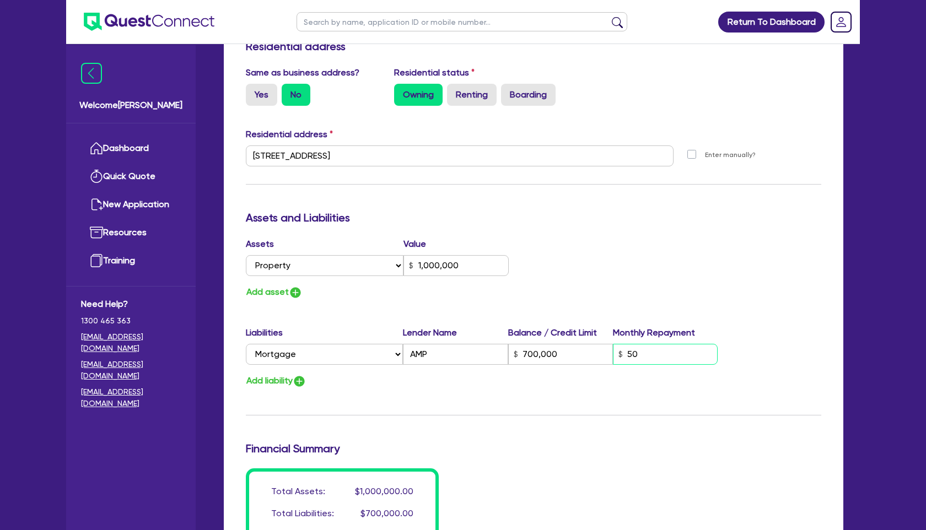
type input "1"
type input "0406 427 990"
type input "1,000,000"
type input "700,000"
type input "500"
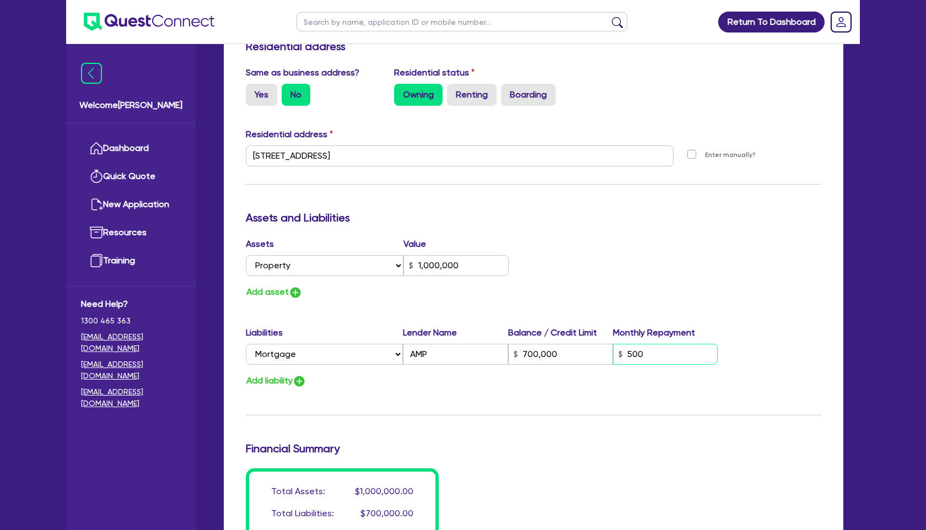
type input "1"
type input "0406 427 990"
type input "1,000,000"
type input "700,000"
type input "5,000"
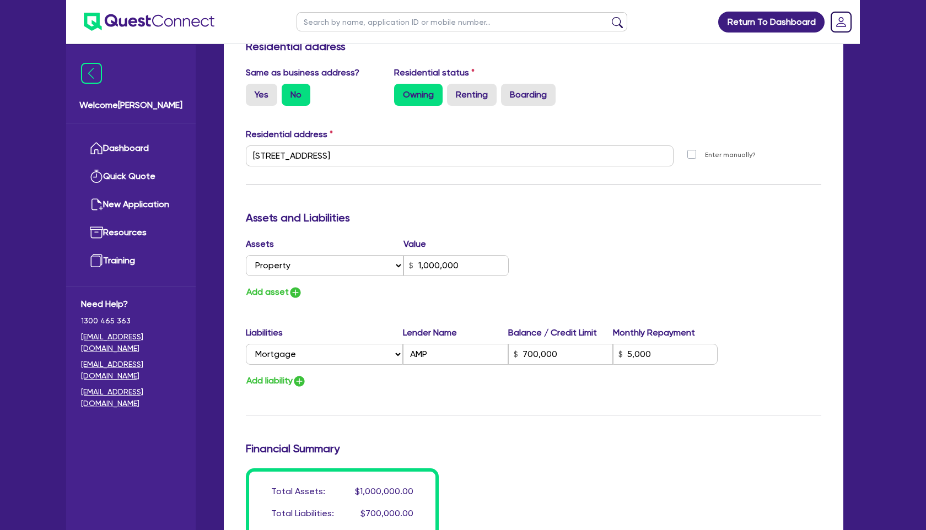
click at [477, 308] on div "Update residential status for Director #1 Boarding is only acceptable when the …" at bounding box center [534, 151] width 576 height 815
click at [302, 381] on img "button" at bounding box center [299, 381] width 13 height 13
type input "1"
type input "0406 427 990"
type input "1,000,000"
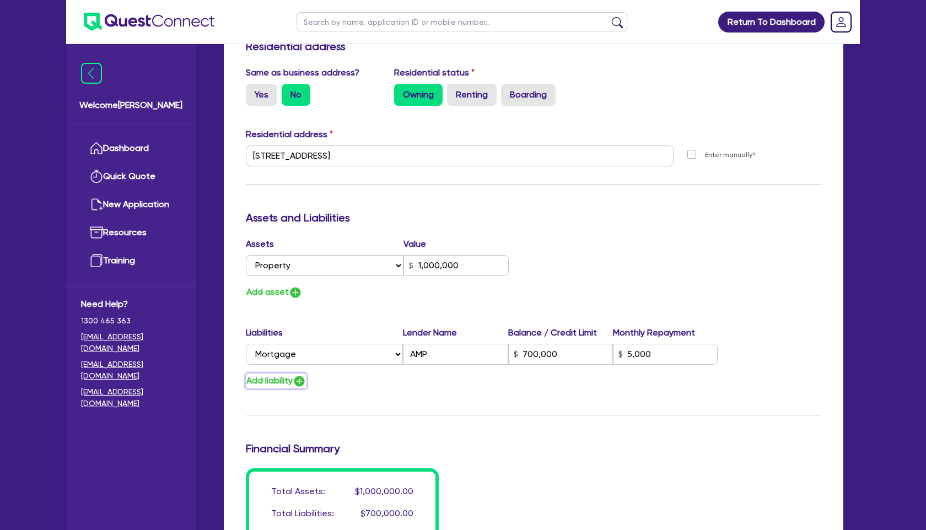
type input "700,000"
type input "5,000"
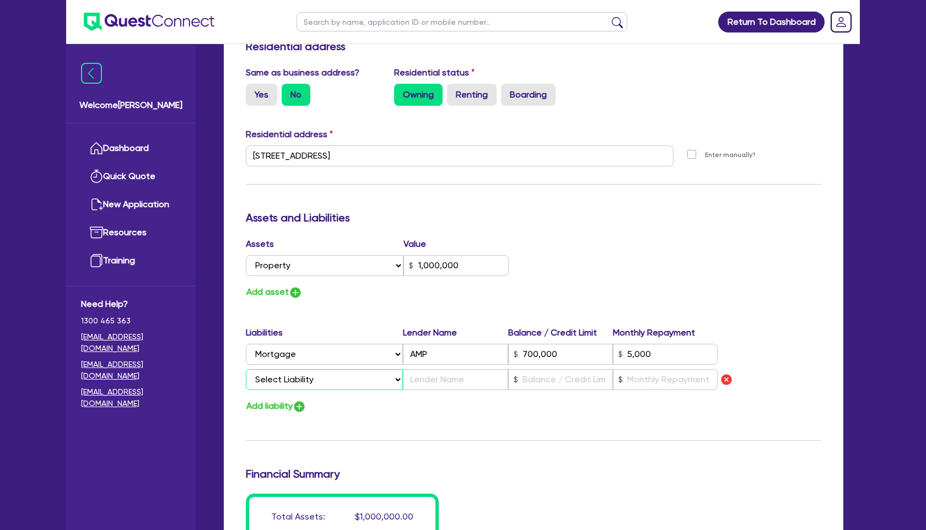
click at [331, 381] on select "Select Liability Credit card Mortgage Investment property loan Vehicle loan Tru…" at bounding box center [324, 379] width 157 height 21
select select "VEHICLE_LOAN"
click at [246, 369] on select "Select Liability Credit card Mortgage Investment property loan Vehicle loan Tru…" at bounding box center [324, 379] width 157 height 21
type input "1"
type input "0406 427 990"
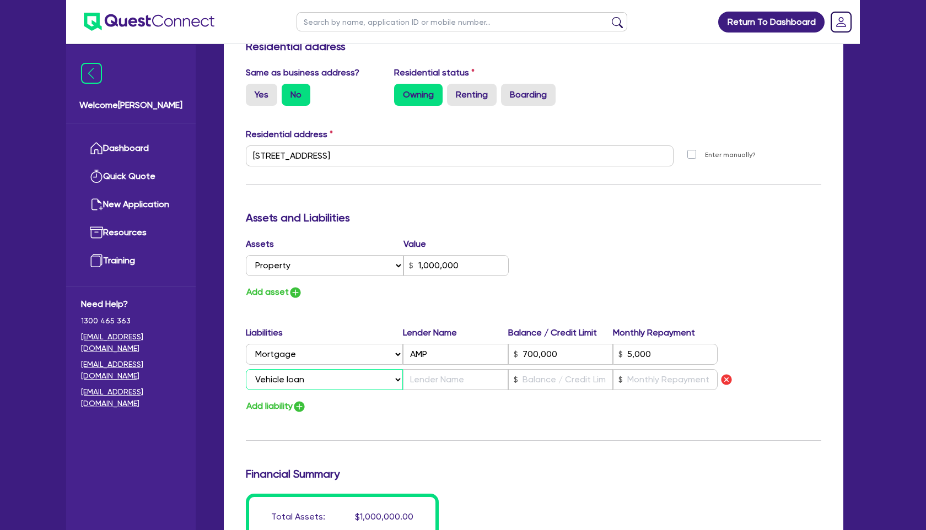
type input "1,000,000"
type input "700,000"
type input "5,000"
click at [430, 380] on input "text" at bounding box center [455, 379] width 105 height 21
type input "1"
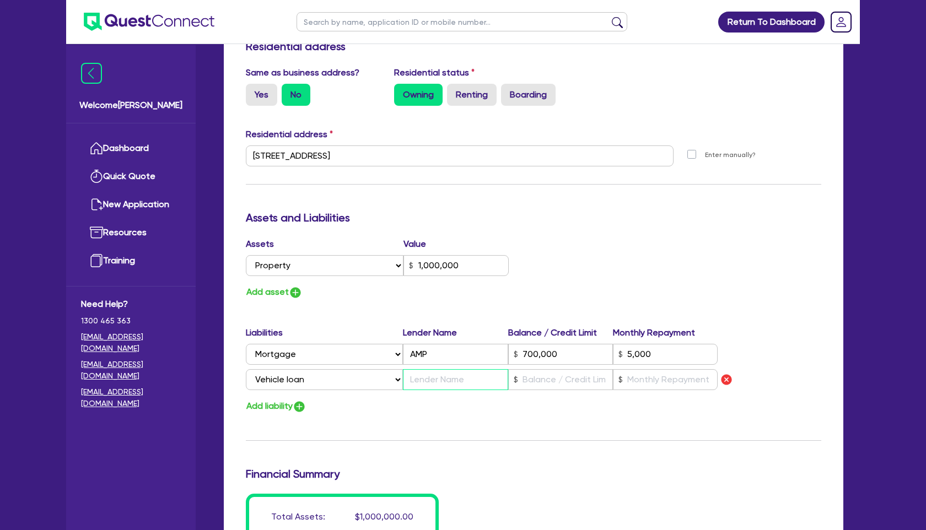
type input "0406 427 990"
type input "1,000,000"
type input "700,000"
type input "5,000"
type input "A"
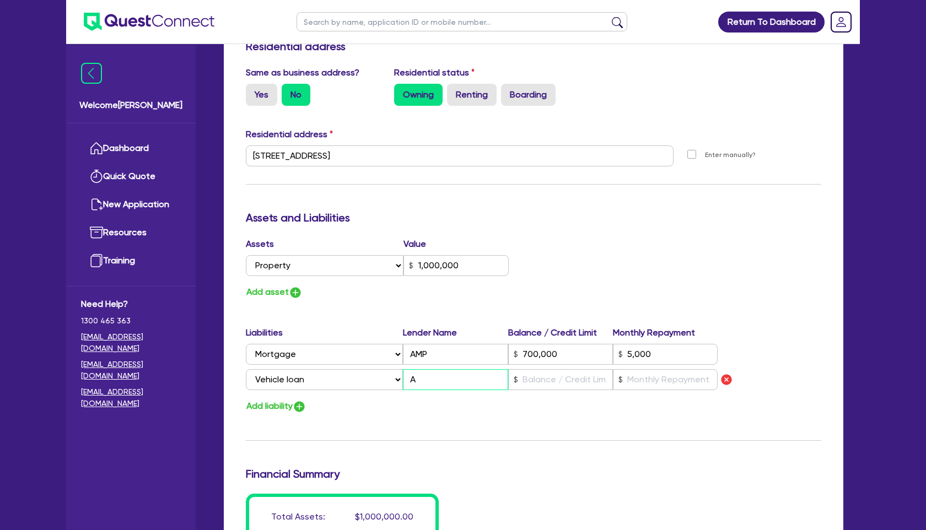
type input "1"
type input "0406 427 990"
type input "1,000,000"
click at [304, 403] on img "button" at bounding box center [299, 406] width 13 height 13
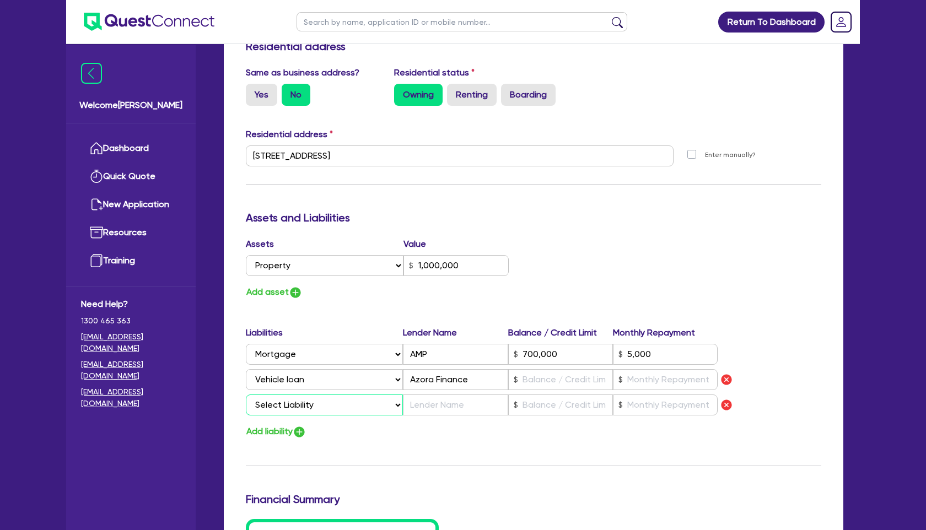
click at [323, 402] on select "Select Liability Credit card Mortgage Investment property loan Vehicle loan Tru…" at bounding box center [324, 405] width 157 height 21
click at [246, 395] on select "Select Liability Credit card Mortgage Investment property loan Vehicle loan Tru…" at bounding box center [324, 405] width 157 height 21
click at [436, 409] on input "text" at bounding box center [455, 405] width 105 height 21
click at [552, 383] on input "text" at bounding box center [560, 379] width 105 height 21
click at [299, 293] on img "button" at bounding box center [295, 292] width 13 height 13
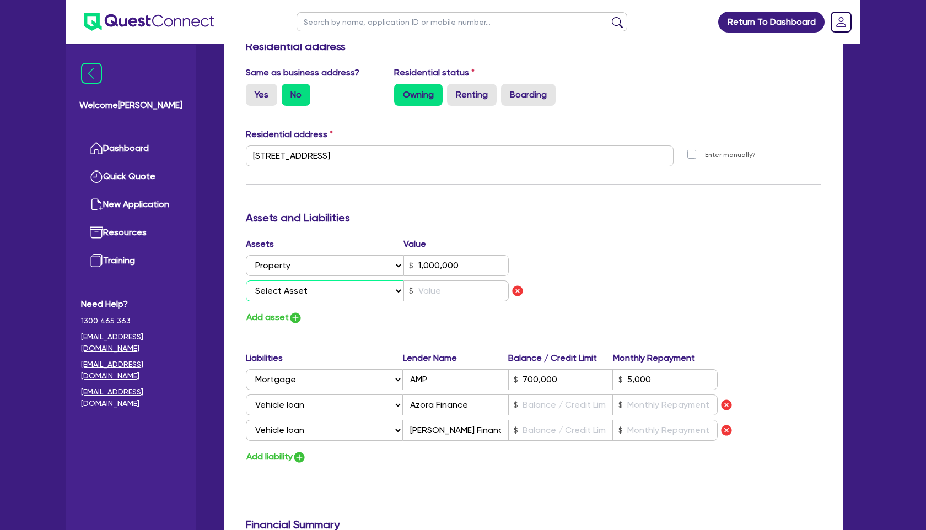
click at [313, 294] on select "Select Asset Cash Property Investment property Vehicle Truck Trailer Equipment …" at bounding box center [325, 291] width 158 height 21
click at [246, 281] on select "Select Asset Cash Property Investment property Vehicle Truck Trailer Equipment …" at bounding box center [325, 291] width 158 height 21
click at [450, 289] on input "text" at bounding box center [456, 291] width 105 height 21
click at [582, 409] on input "text" at bounding box center [560, 405] width 105 height 21
click at [540, 429] on input "text" at bounding box center [560, 430] width 105 height 21
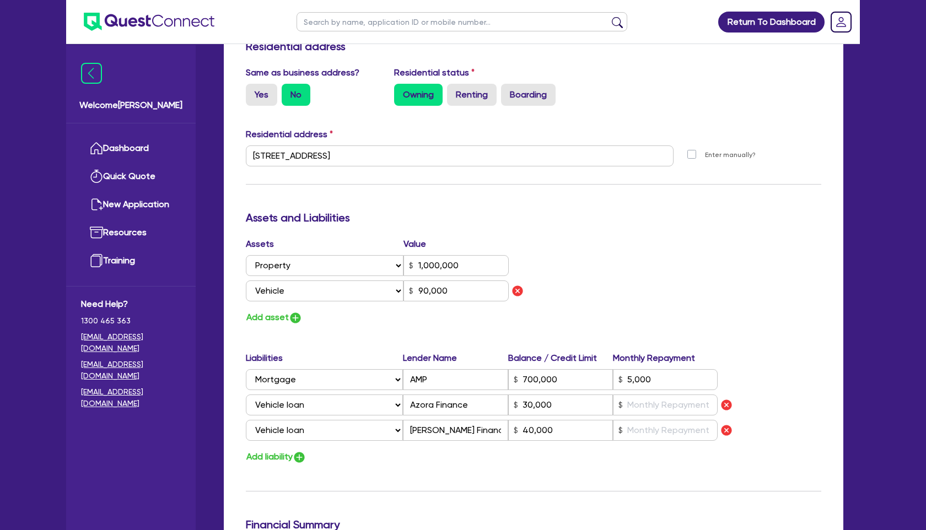
click at [380, 462] on div "Add liability" at bounding box center [534, 457] width 592 height 15
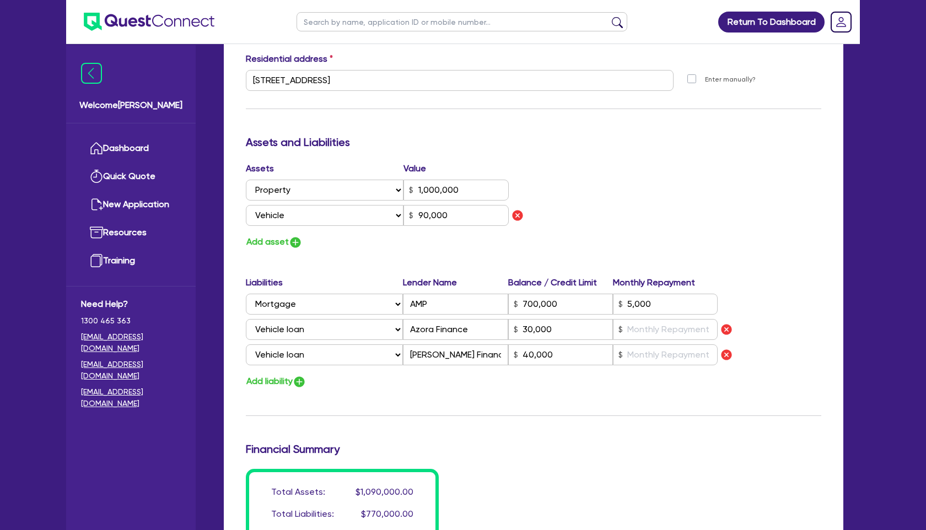
scroll to position [558, 0]
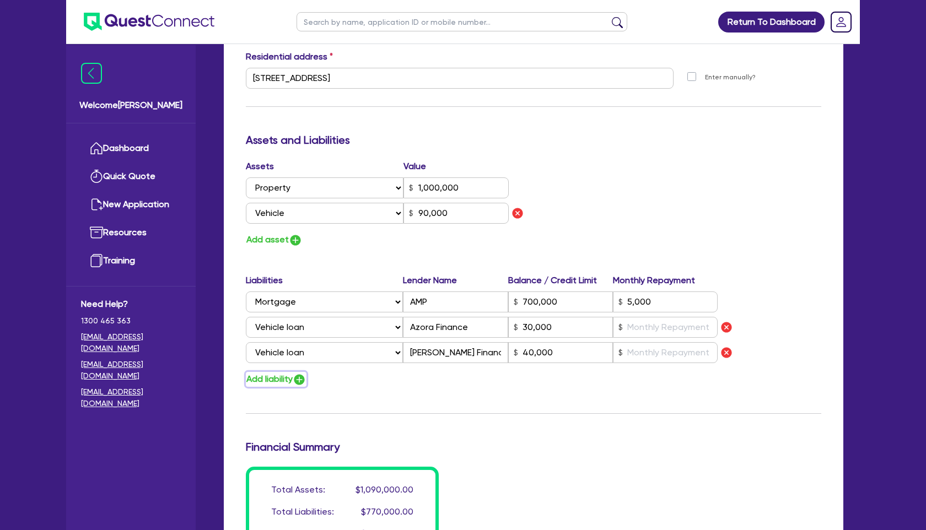
click at [303, 378] on img "button" at bounding box center [299, 379] width 13 height 13
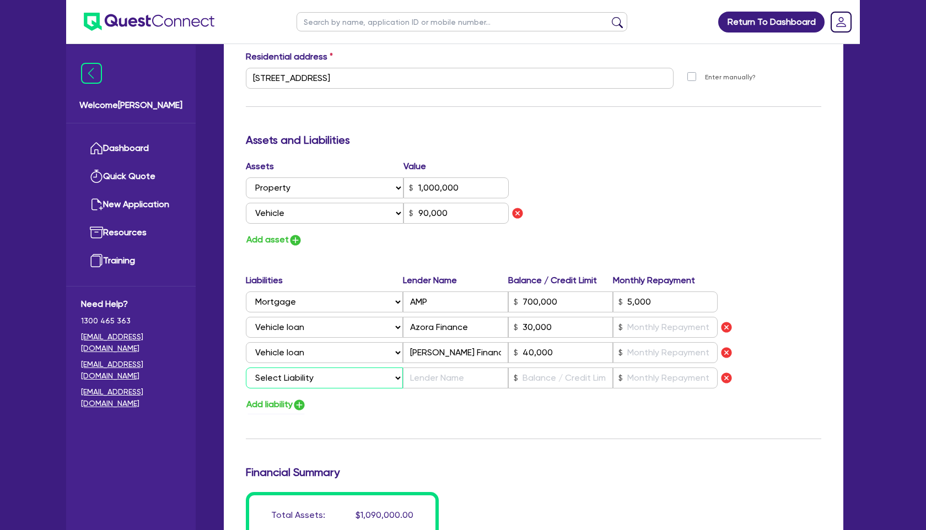
click at [343, 374] on select "Select Liability Credit card Mortgage Investment property loan Vehicle loan Tru…" at bounding box center [324, 378] width 157 height 21
click at [246, 368] on select "Select Liability Credit card Mortgage Investment property loan Vehicle loan Tru…" at bounding box center [324, 378] width 157 height 21
click at [470, 377] on input "text" at bounding box center [455, 378] width 105 height 21
click at [548, 375] on input "text" at bounding box center [560, 378] width 105 height 21
click at [619, 407] on div "Add liability" at bounding box center [534, 405] width 592 height 15
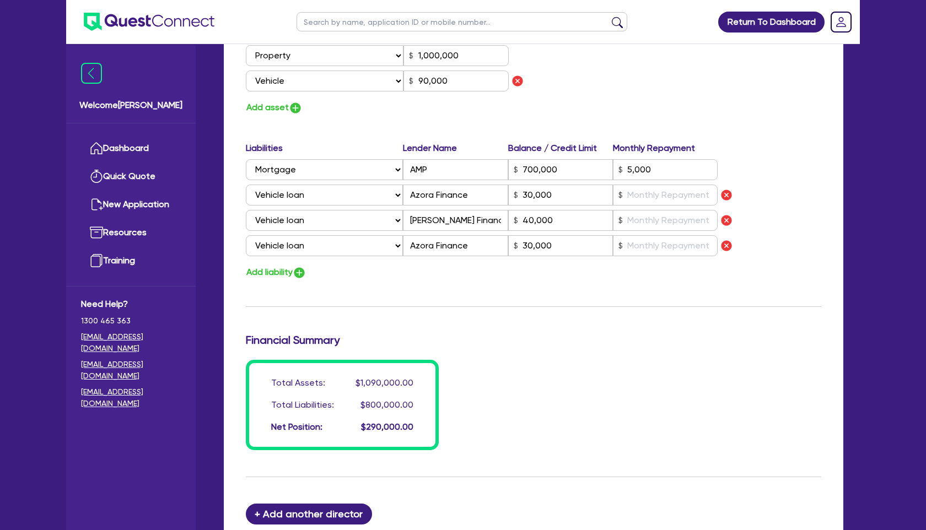
scroll to position [849, 0]
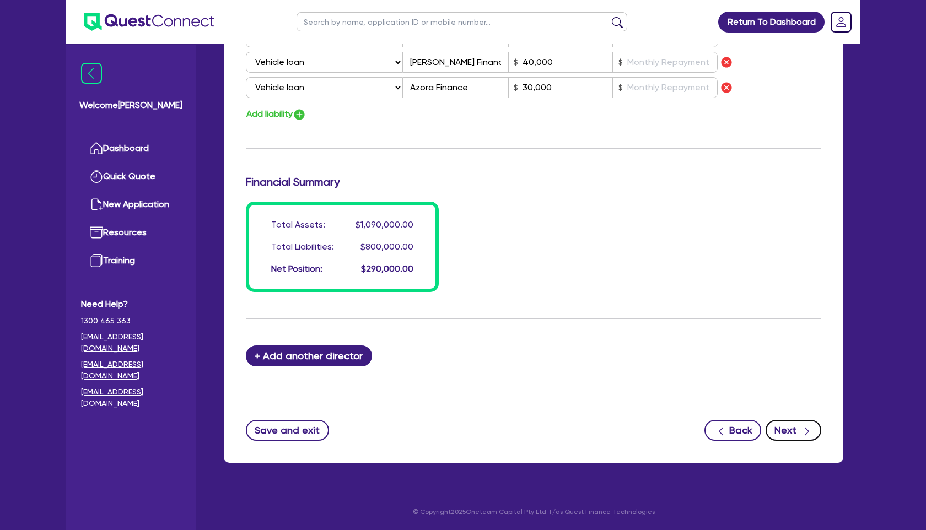
click at [797, 437] on button "Next" at bounding box center [794, 430] width 56 height 21
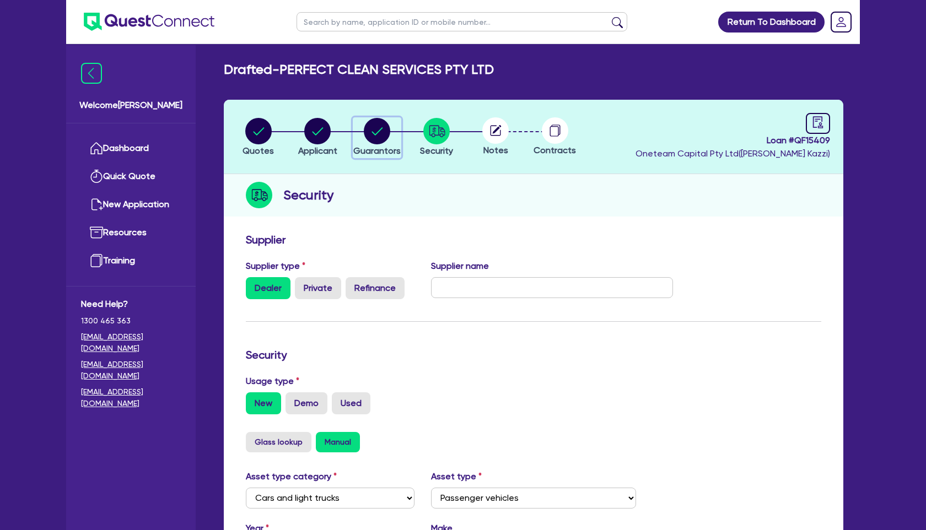
click at [383, 141] on circle "button" at bounding box center [377, 131] width 26 height 26
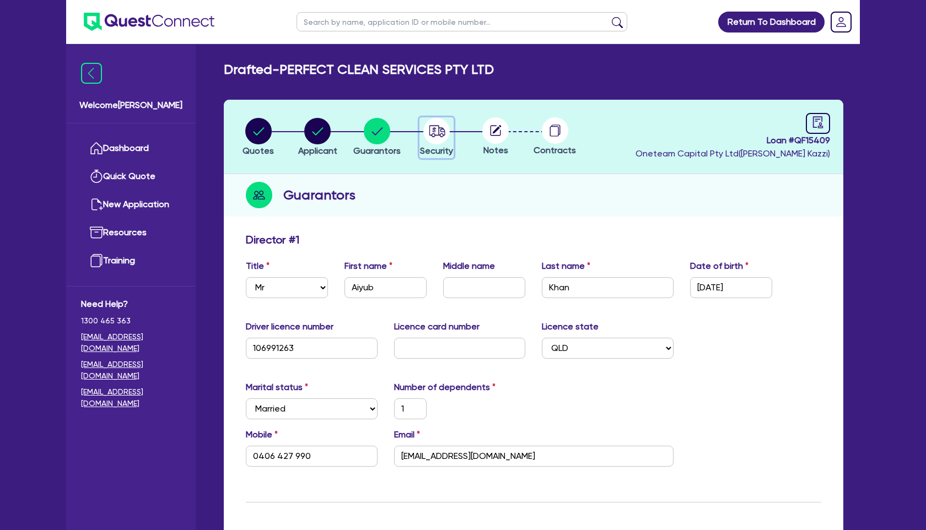
click at [434, 133] on circle "button" at bounding box center [436, 131] width 26 height 26
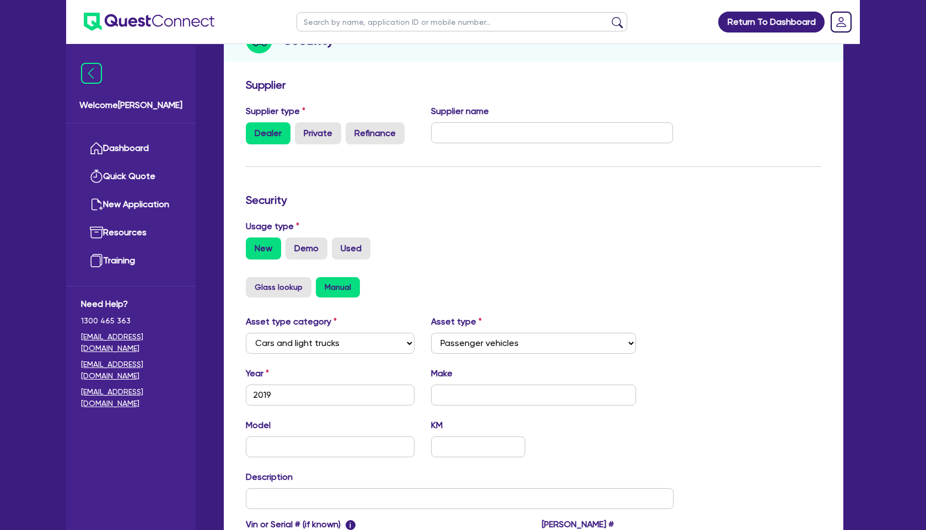
scroll to position [176, 0]
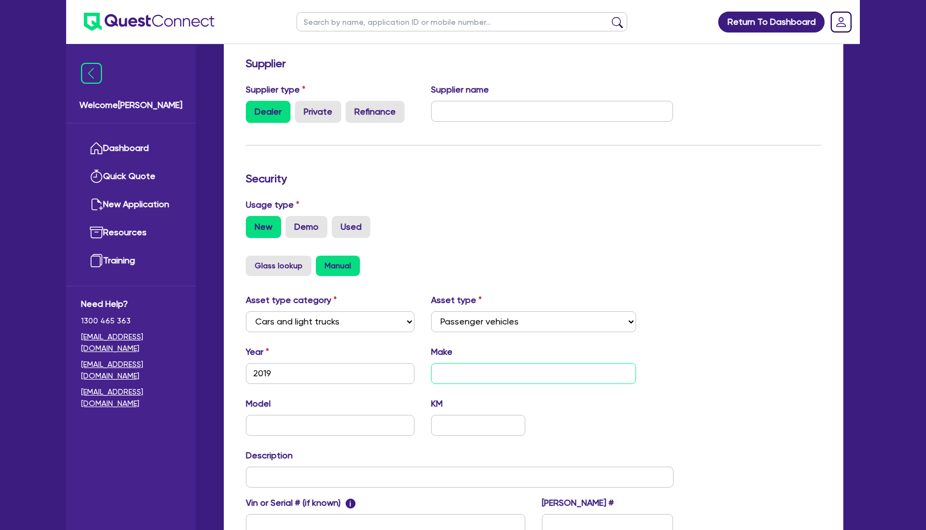
click at [455, 377] on input "text" at bounding box center [534, 373] width 206 height 21
click at [324, 421] on input "text" at bounding box center [330, 425] width 169 height 21
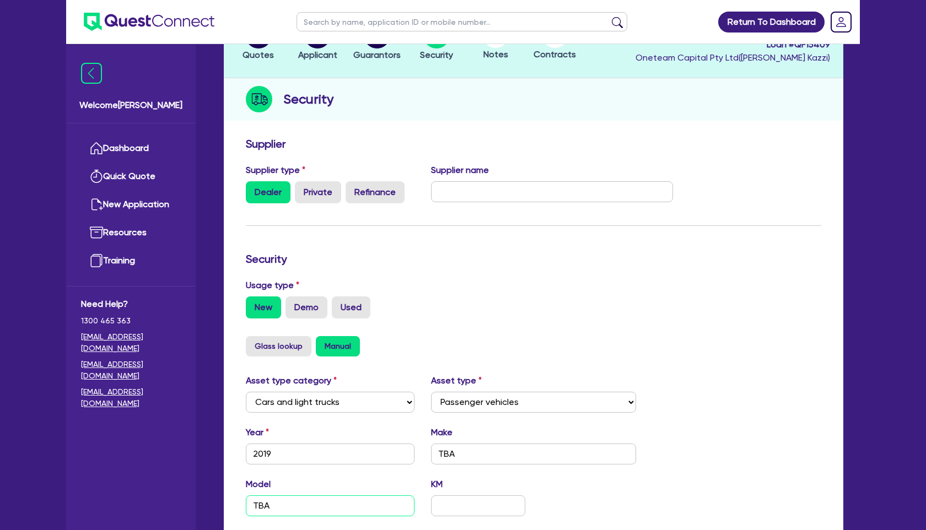
scroll to position [0, 0]
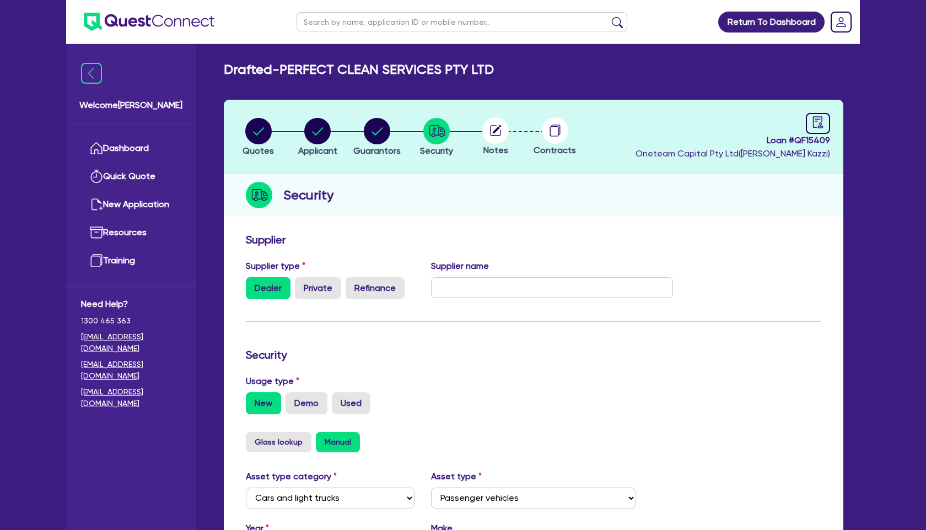
click at [497, 136] on circle at bounding box center [495, 130] width 26 height 26
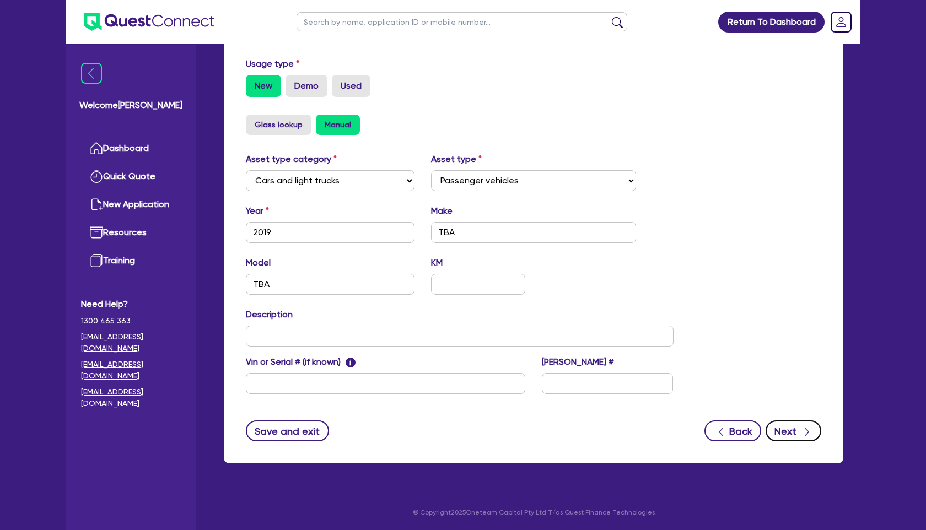
click at [789, 429] on button "Next" at bounding box center [794, 431] width 56 height 21
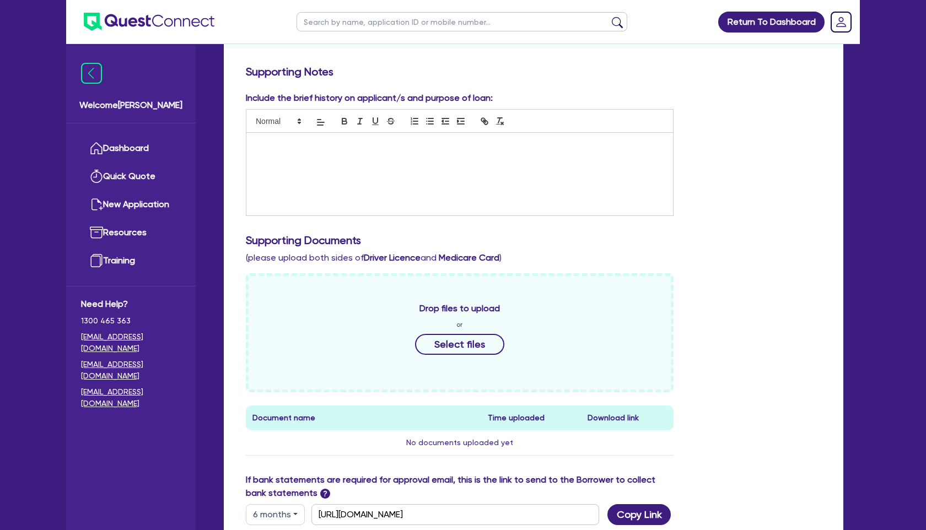
scroll to position [379, 0]
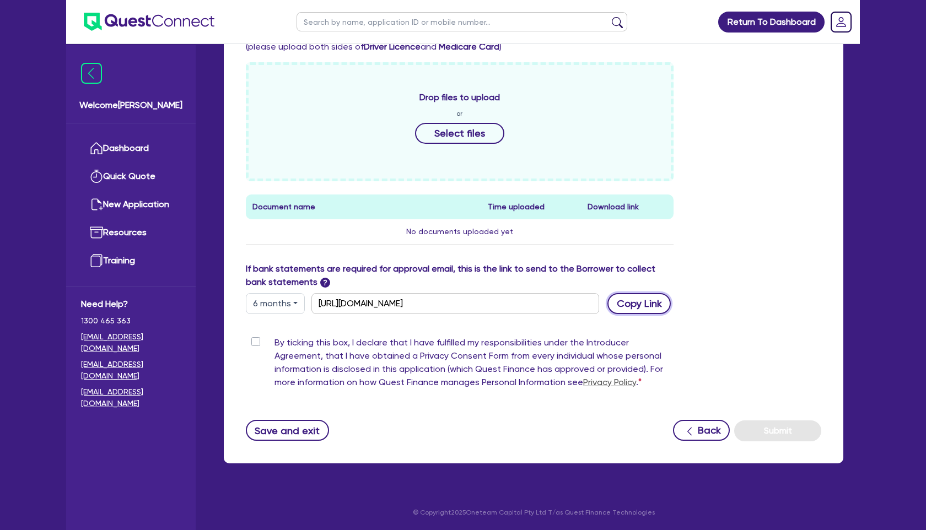
click at [641, 304] on button "Copy Link" at bounding box center [639, 303] width 63 height 21
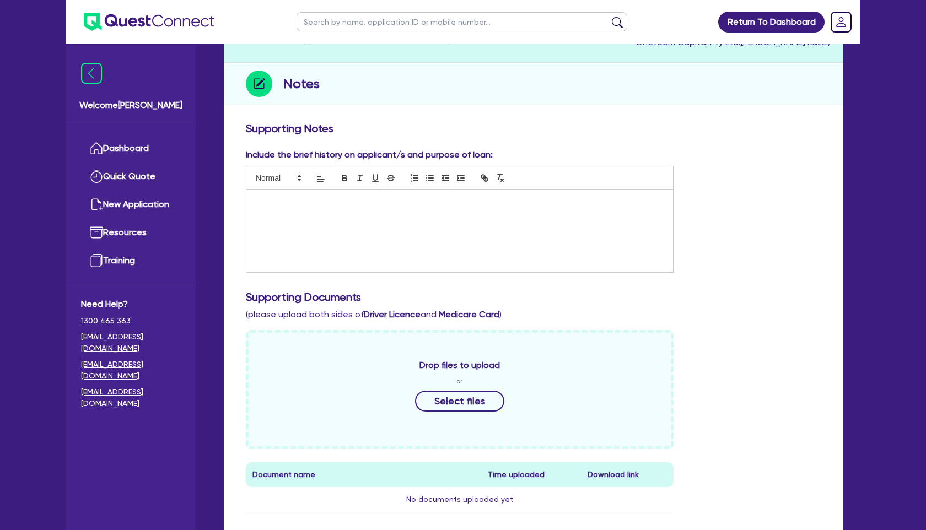
scroll to position [0, 0]
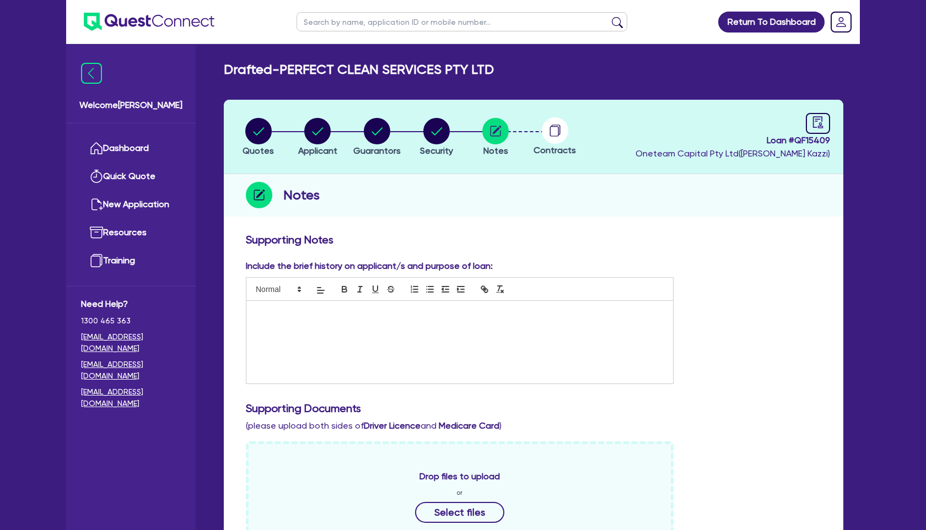
click at [455, 313] on p at bounding box center [460, 313] width 410 height 10
click at [436, 125] on circle "button" at bounding box center [436, 131] width 26 height 26
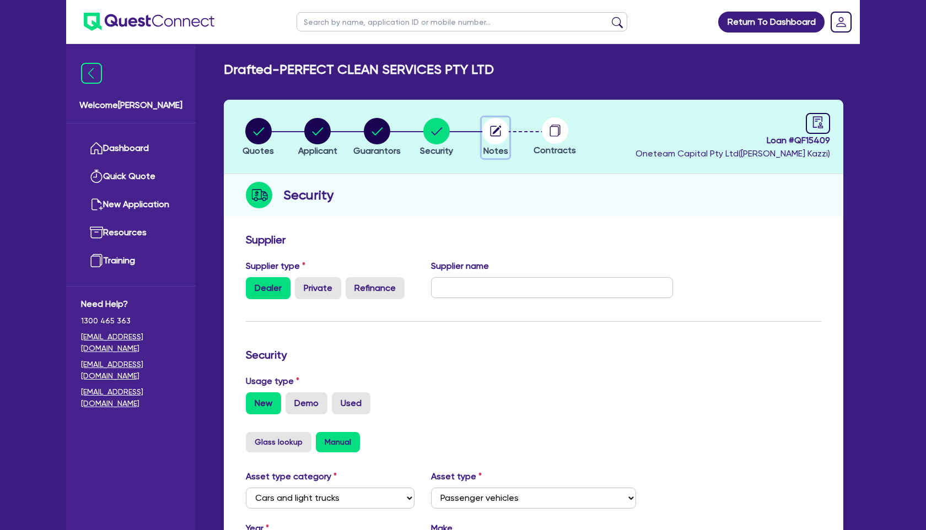
click at [490, 129] on circle "button" at bounding box center [495, 131] width 26 height 26
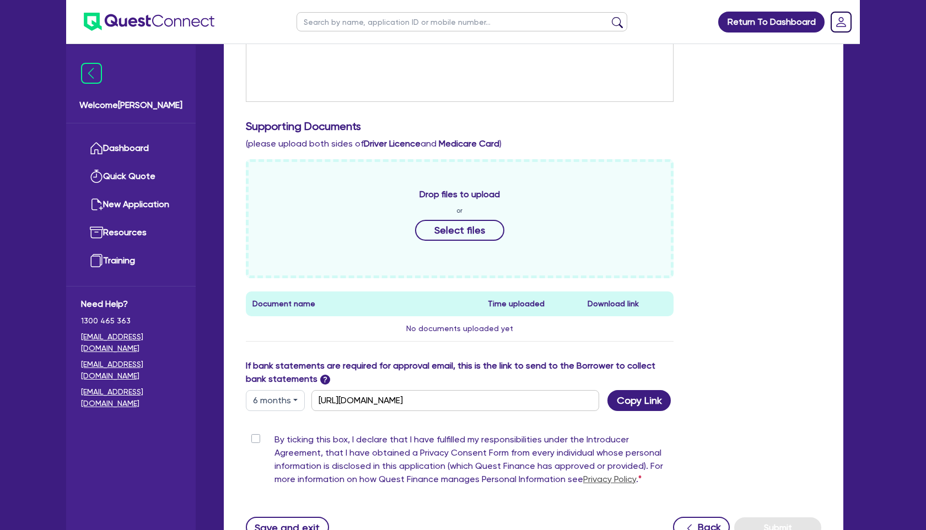
scroll to position [379, 0]
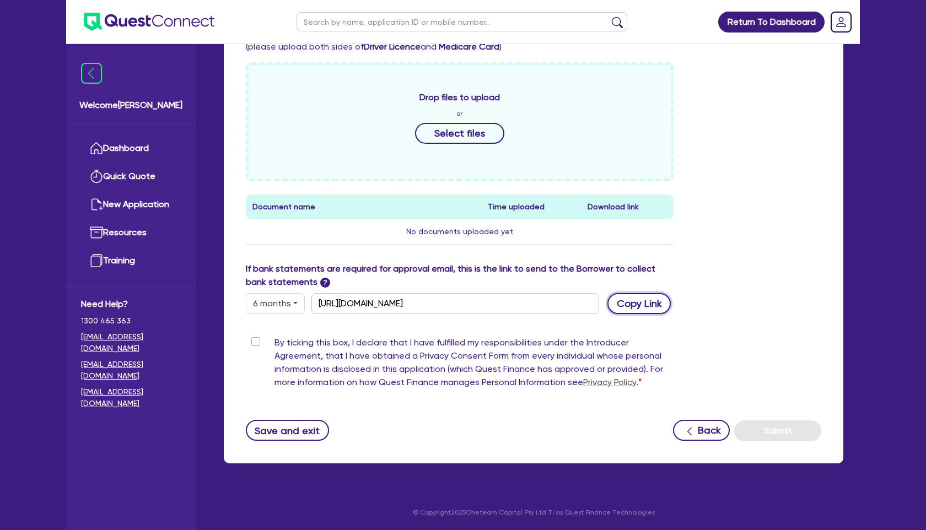
click at [644, 300] on button "Copy Link" at bounding box center [639, 303] width 63 height 21
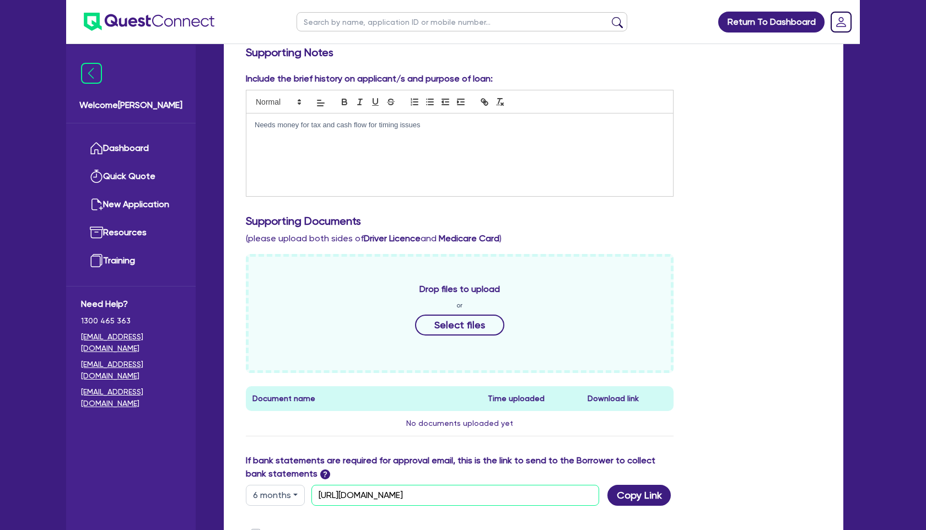
scroll to position [0, 0]
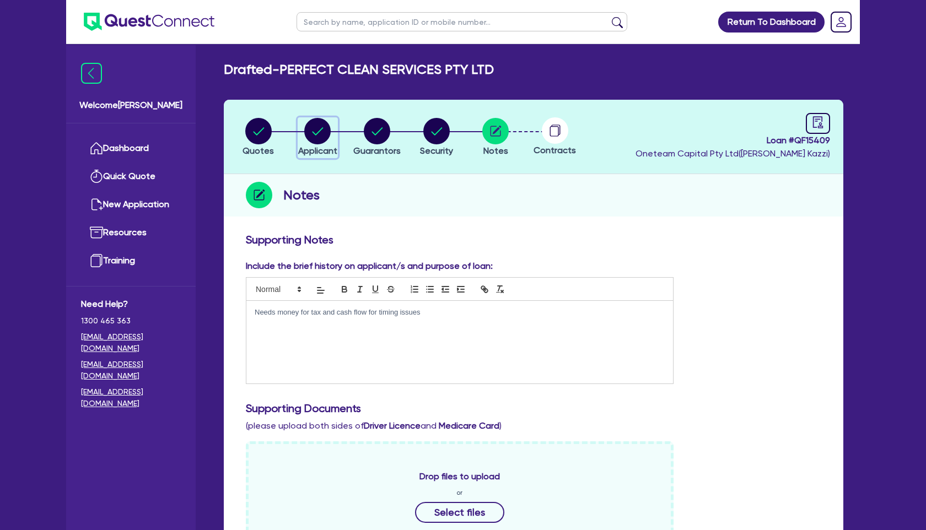
click at [319, 143] on circle "button" at bounding box center [317, 131] width 26 height 26
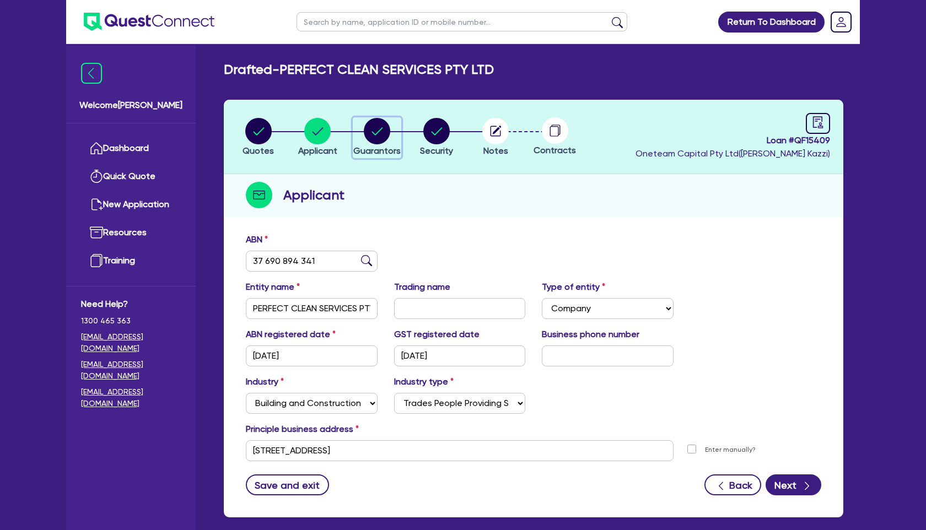
click at [372, 136] on circle "button" at bounding box center [377, 131] width 26 height 26
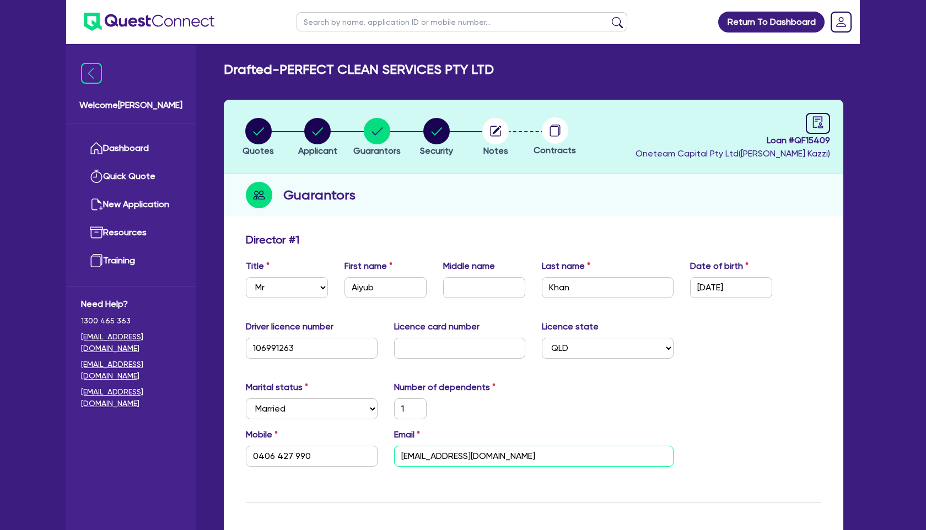
drag, startPoint x: 420, startPoint y: 455, endPoint x: 380, endPoint y: 454, distance: 40.3
click at [357, 454] on div "Mobile 0406 427 990 Email aiyubk@live.com" at bounding box center [534, 451] width 592 height 47
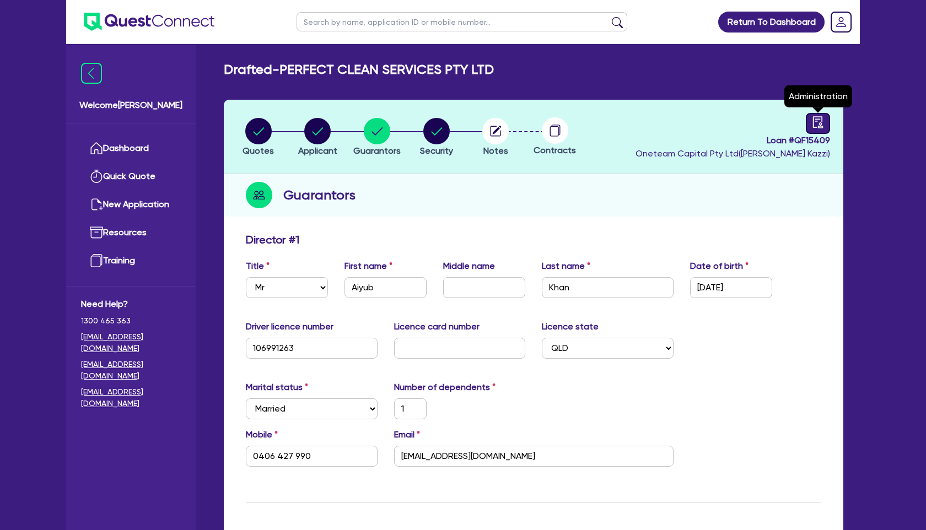
click at [818, 123] on icon "audit" at bounding box center [818, 122] width 12 height 12
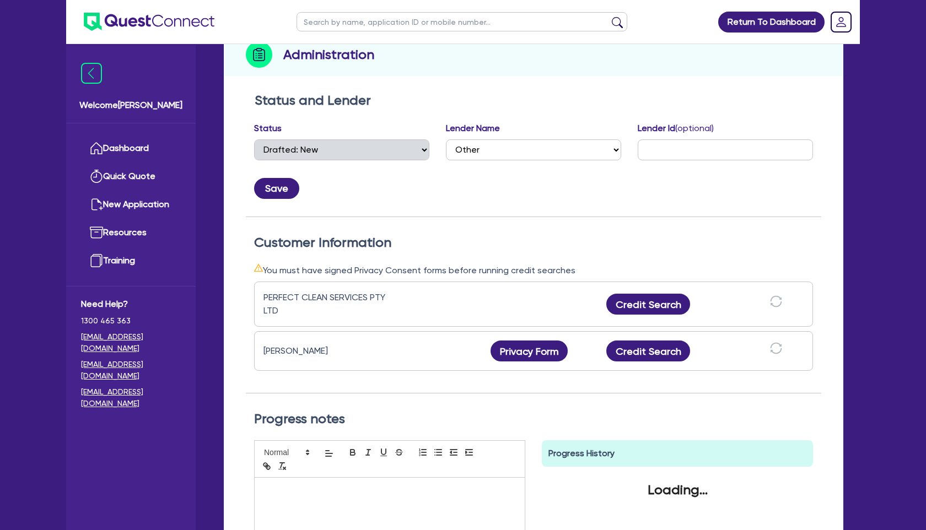
scroll to position [144, 0]
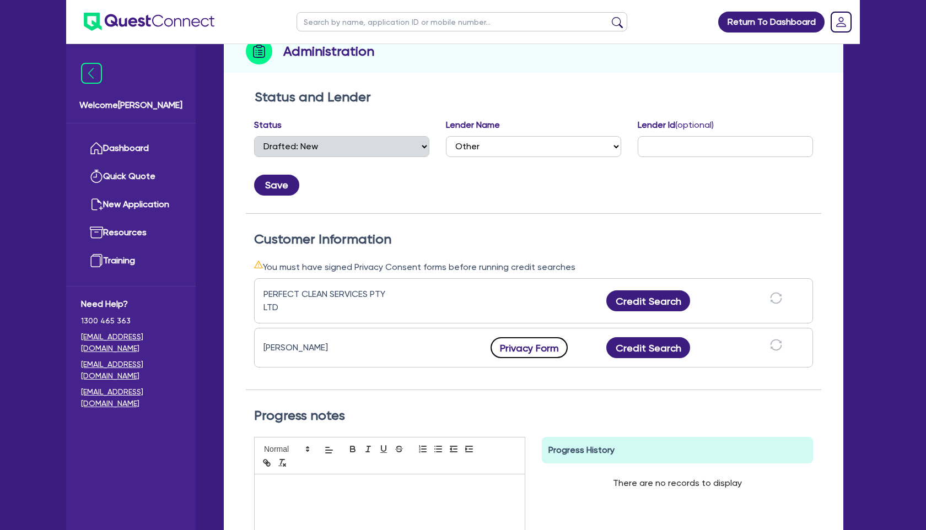
click at [541, 350] on button "Privacy Form" at bounding box center [529, 347] width 77 height 21
